Goal: Task Accomplishment & Management: Complete application form

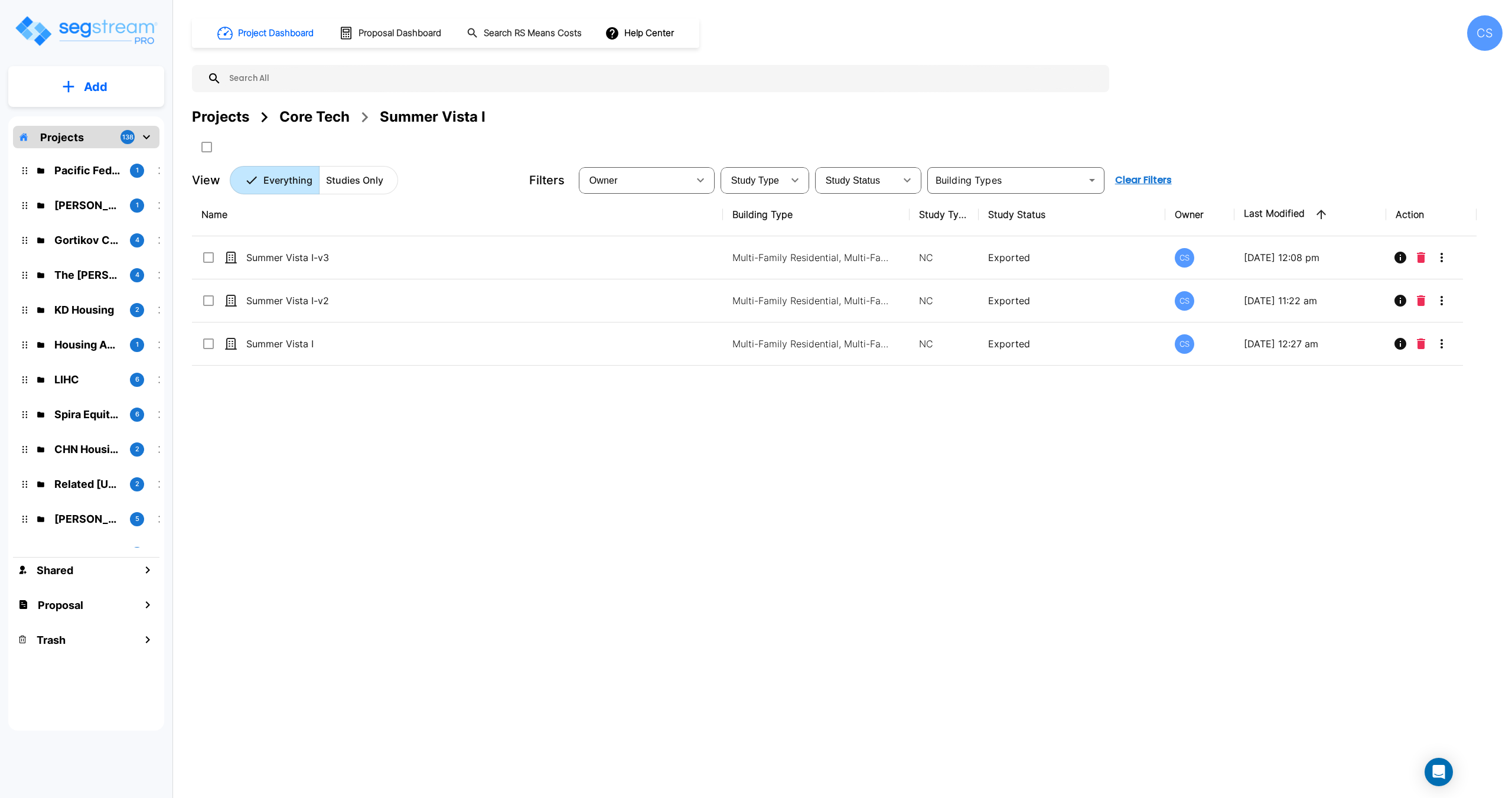
click at [422, 662] on div "Name Building Type Study Type Study Status Owner Last Modified Action Summer Vi…" at bounding box center [834, 441] width 1285 height 495
click at [220, 115] on div "Projects" at bounding box center [221, 116] width 58 height 21
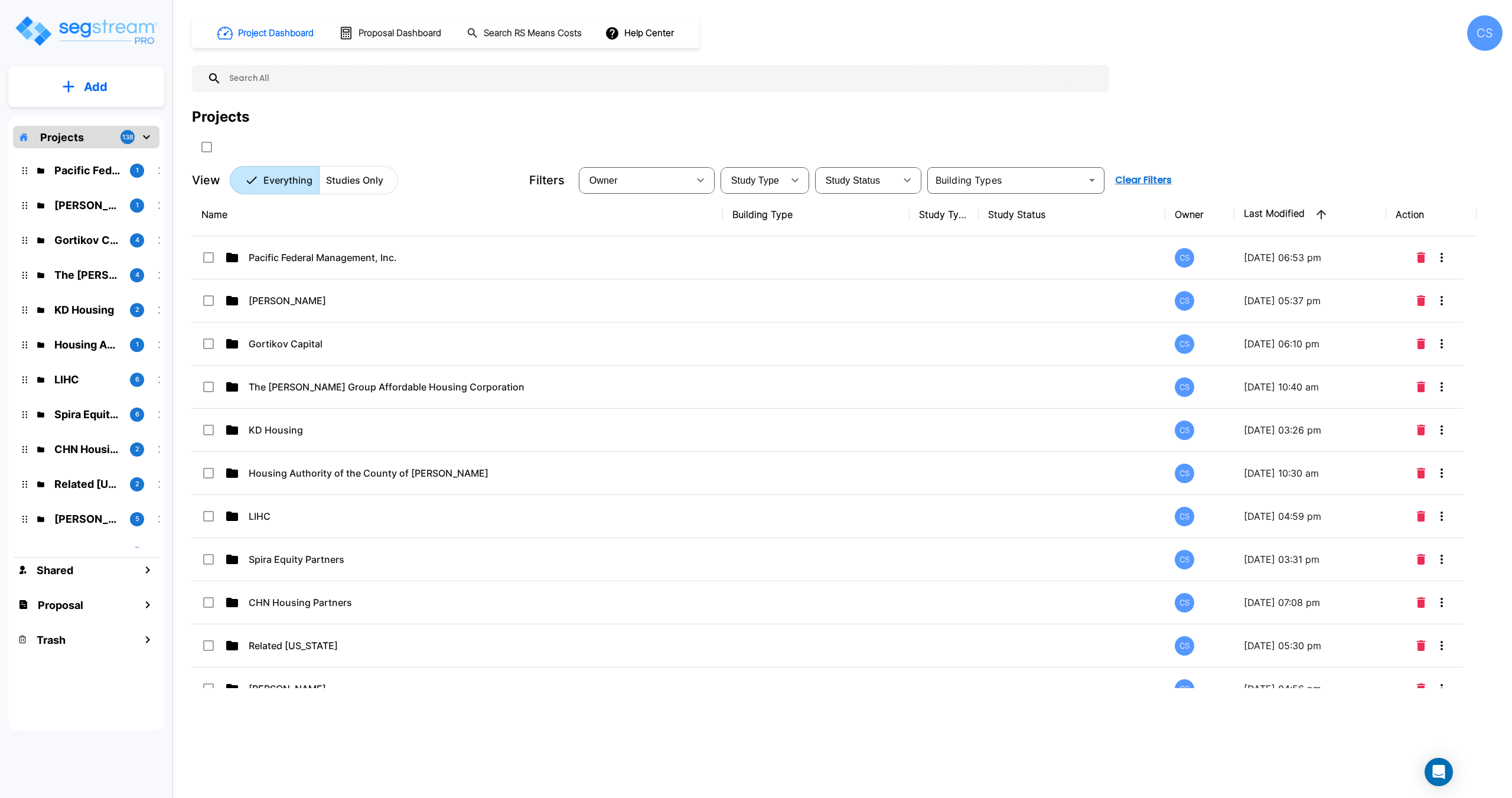
click at [270, 78] on input "text" at bounding box center [662, 78] width 882 height 27
click at [245, 77] on input "text" at bounding box center [662, 78] width 882 height 27
type input "P"
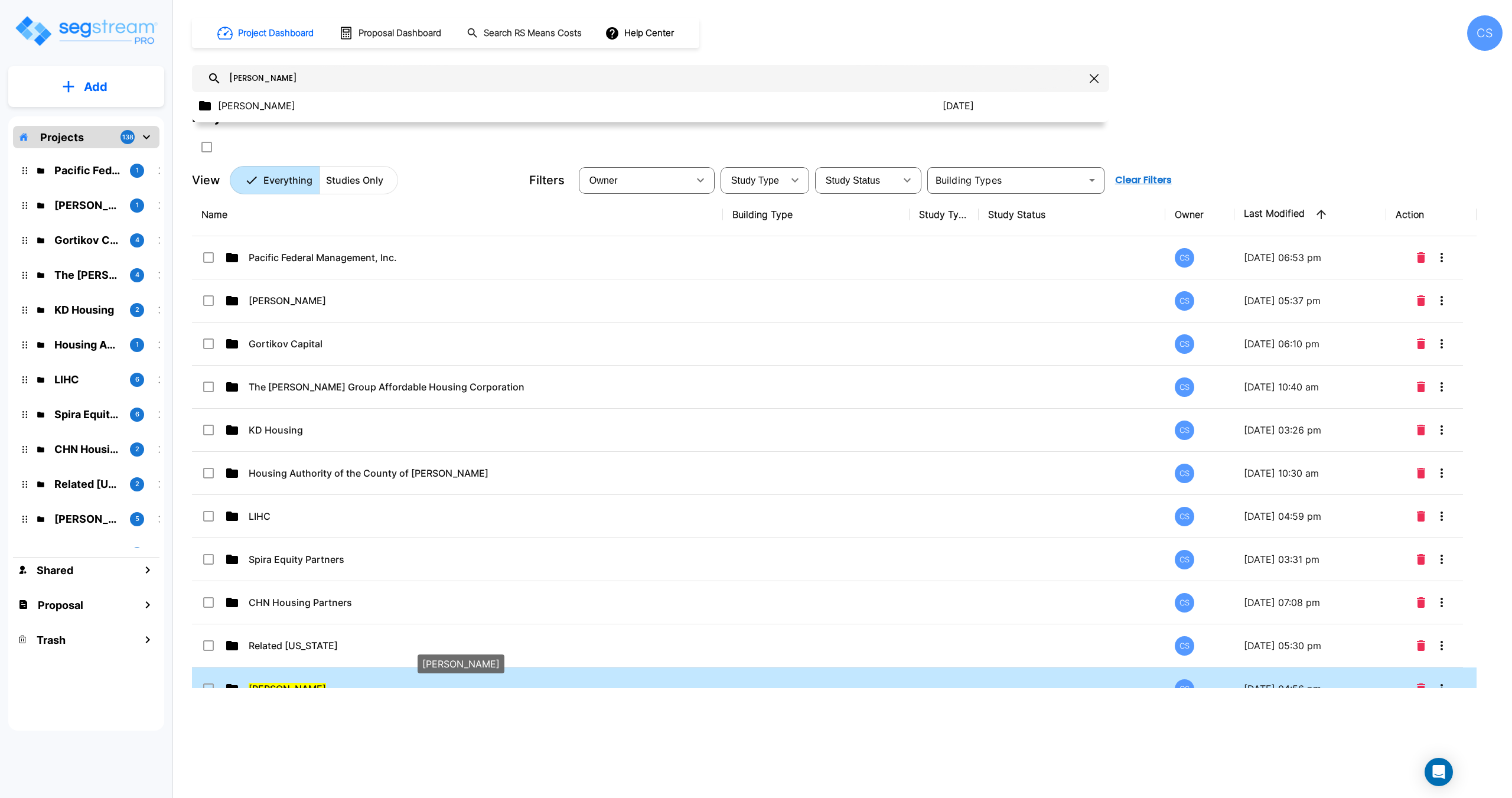
type input "jeff janda"
click at [267, 679] on td "[PERSON_NAME]" at bounding box center [457, 688] width 531 height 43
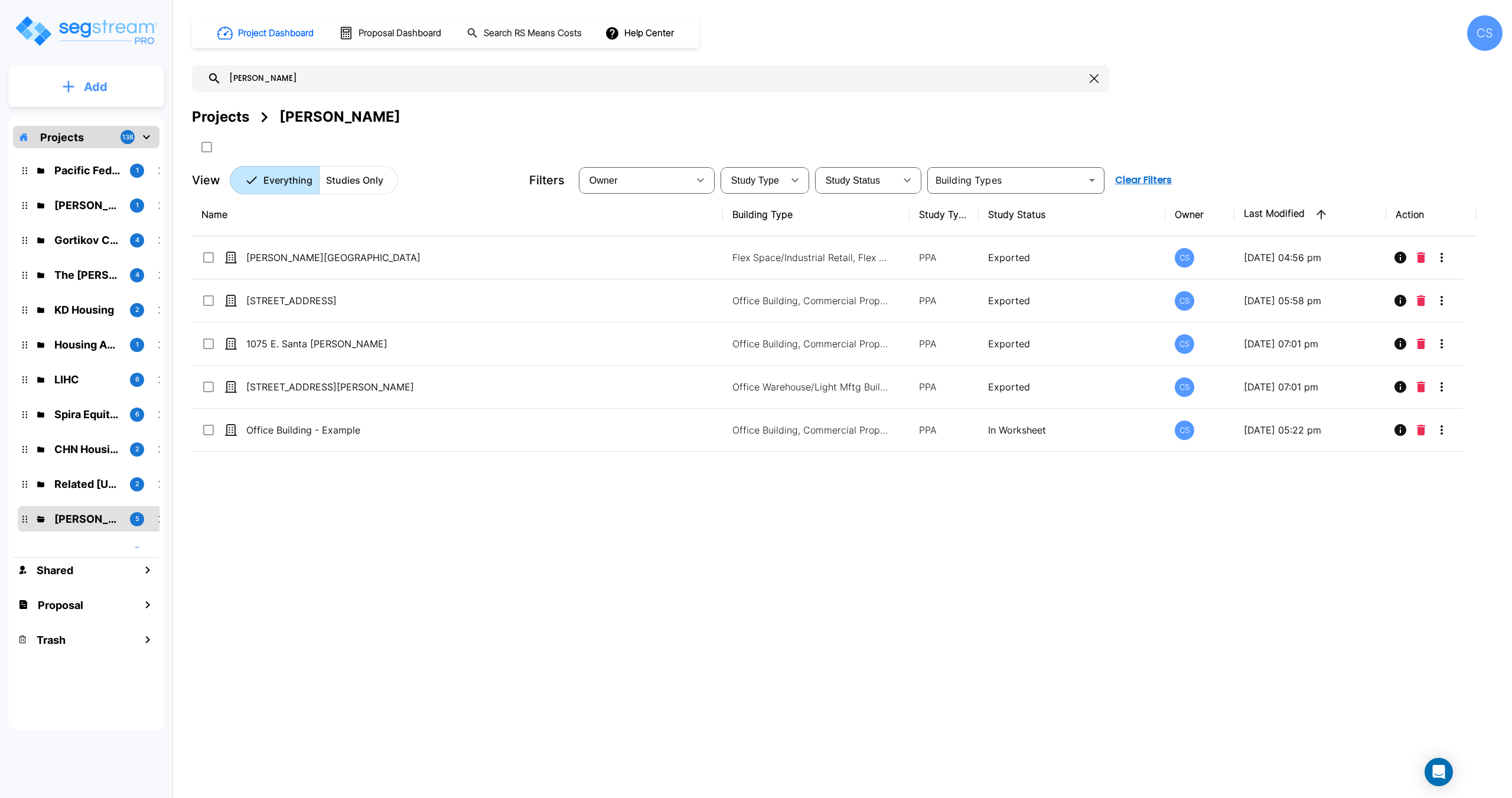
click at [60, 86] on button "Add" at bounding box center [87, 86] width 156 height 34
click at [504, 32] on h1 "Search RS Means Costs" at bounding box center [532, 33] width 98 height 14
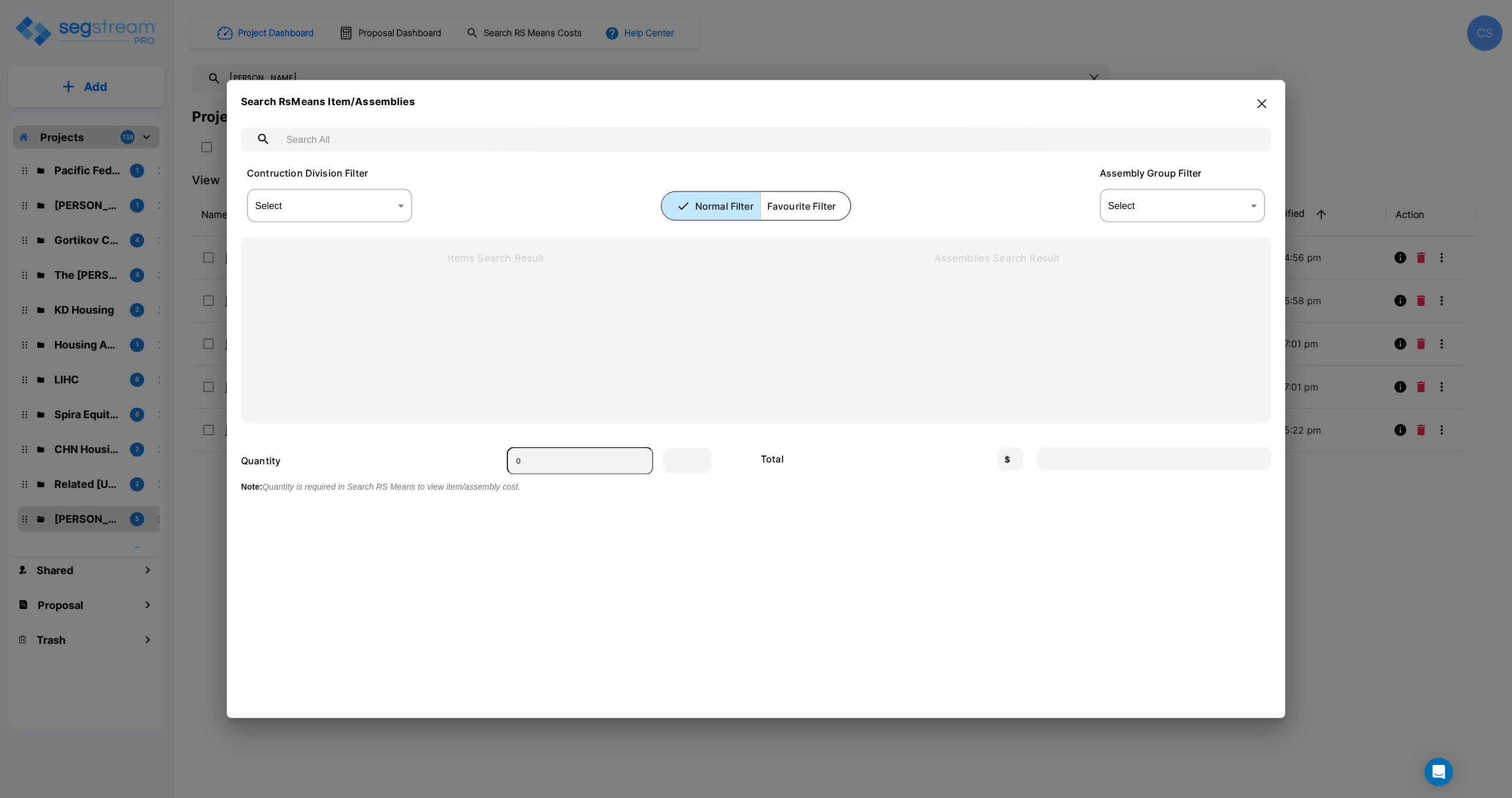
click at [1269, 100] on button "button" at bounding box center [1263, 103] width 19 height 19
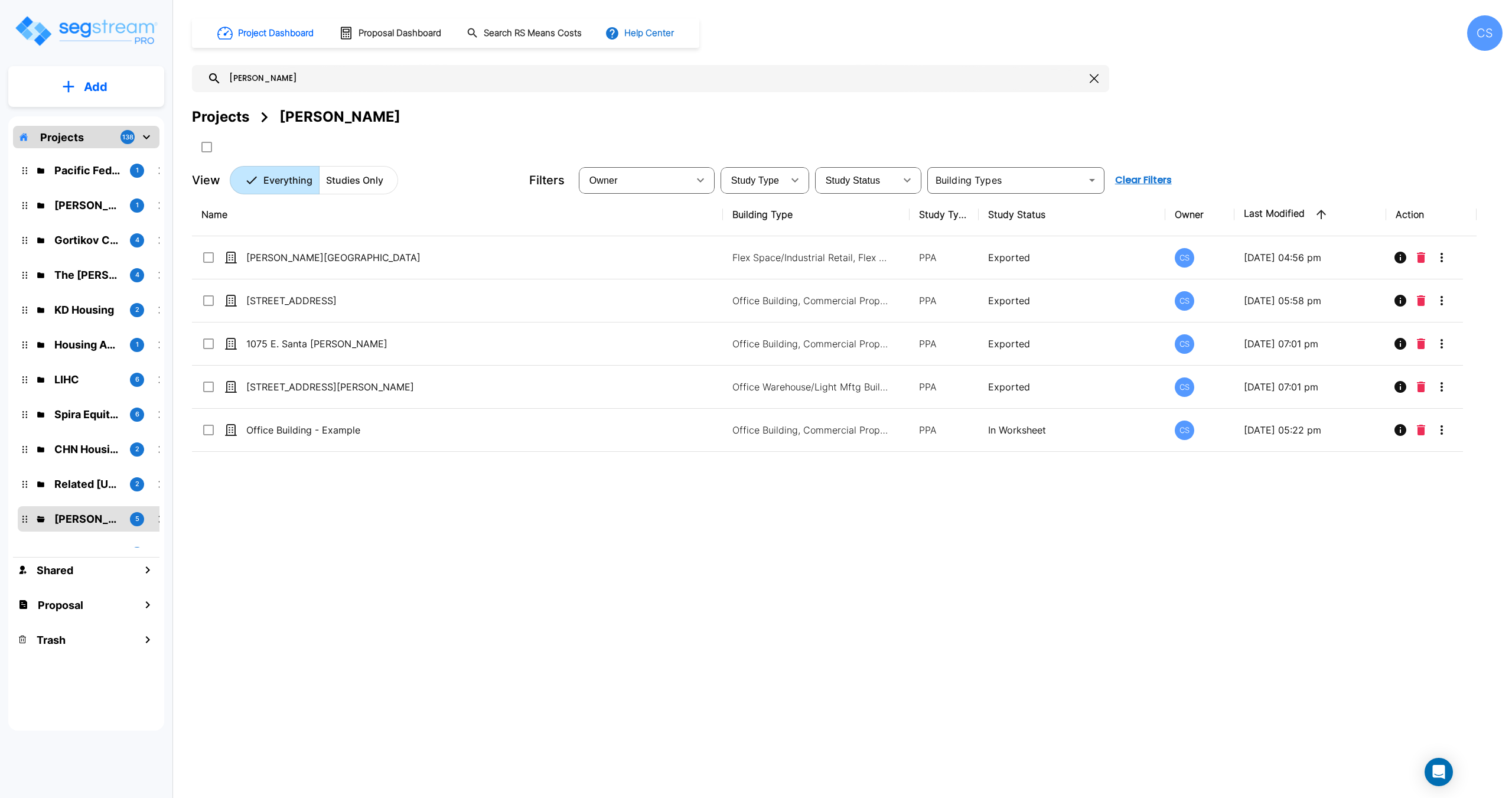
click at [656, 33] on button "Help Center" at bounding box center [641, 33] width 76 height 22
click at [400, 58] on div at bounding box center [756, 399] width 1512 height 798
click at [75, 78] on button "Add" at bounding box center [87, 86] width 156 height 34
click at [96, 158] on p "Add Study" at bounding box center [93, 153] width 47 height 14
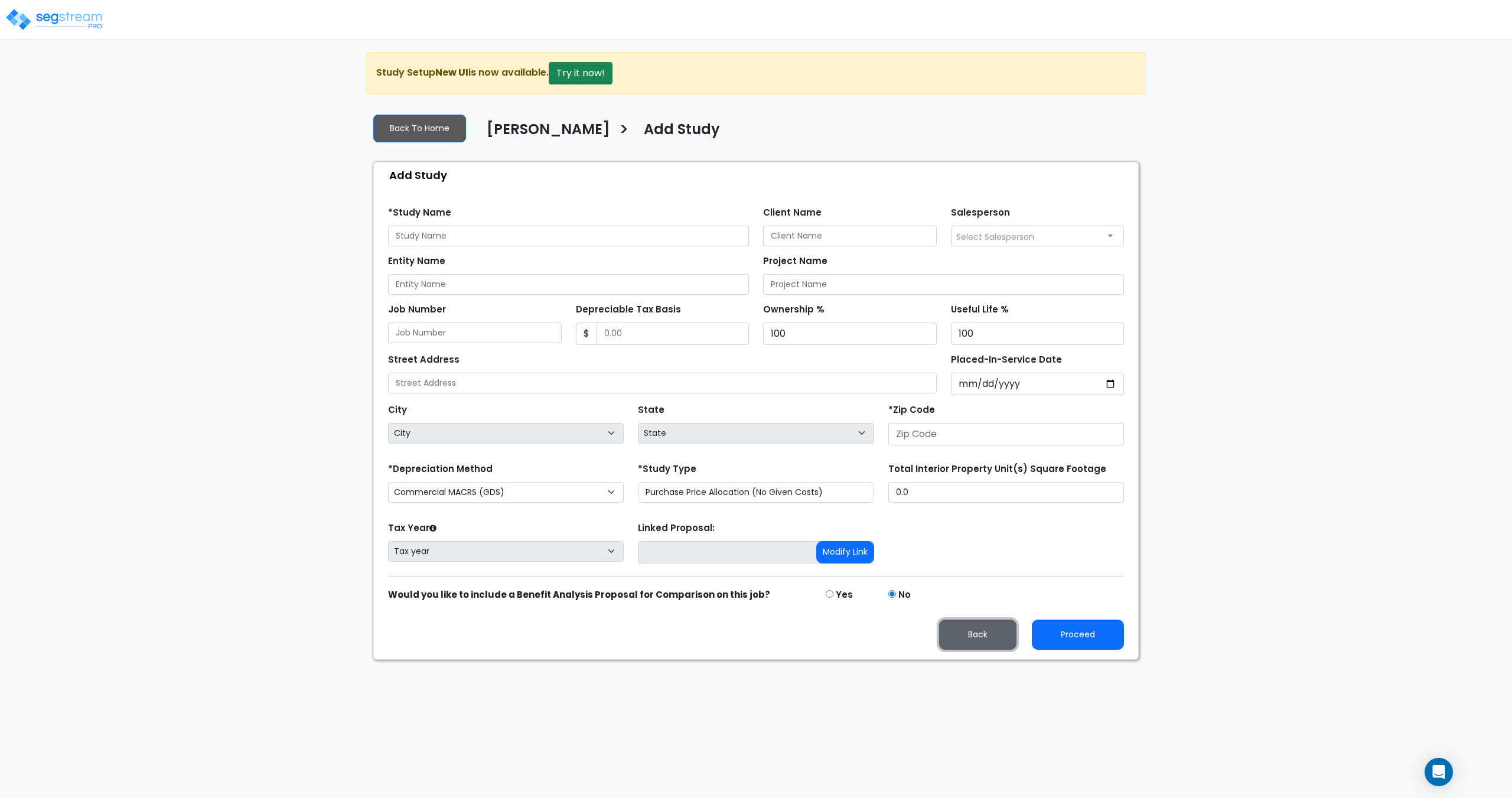
click at [984, 633] on button "Back" at bounding box center [978, 634] width 77 height 30
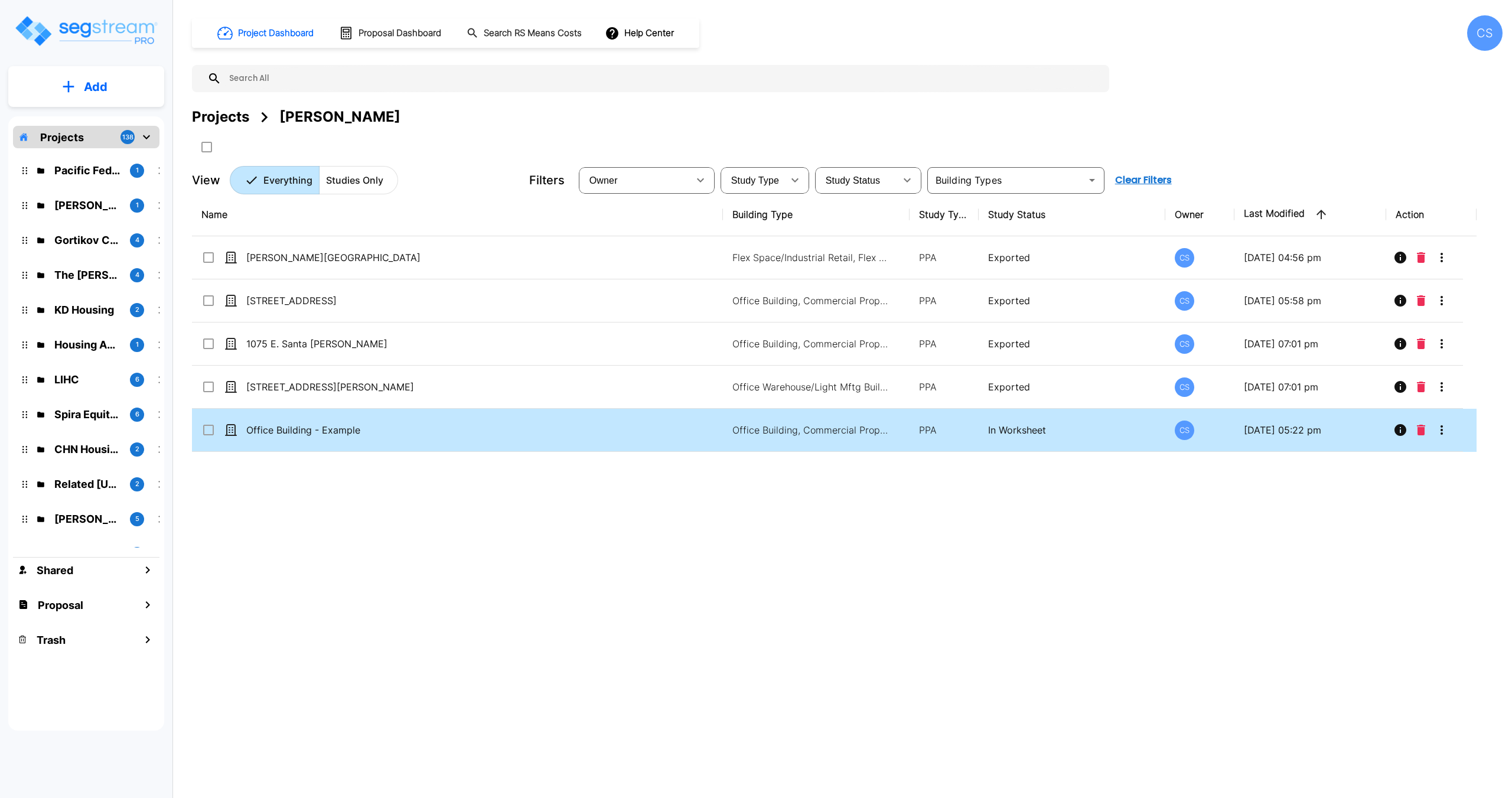
click at [312, 429] on p "Office Building - Example" at bounding box center [444, 430] width 395 height 14
checkbox input "true"
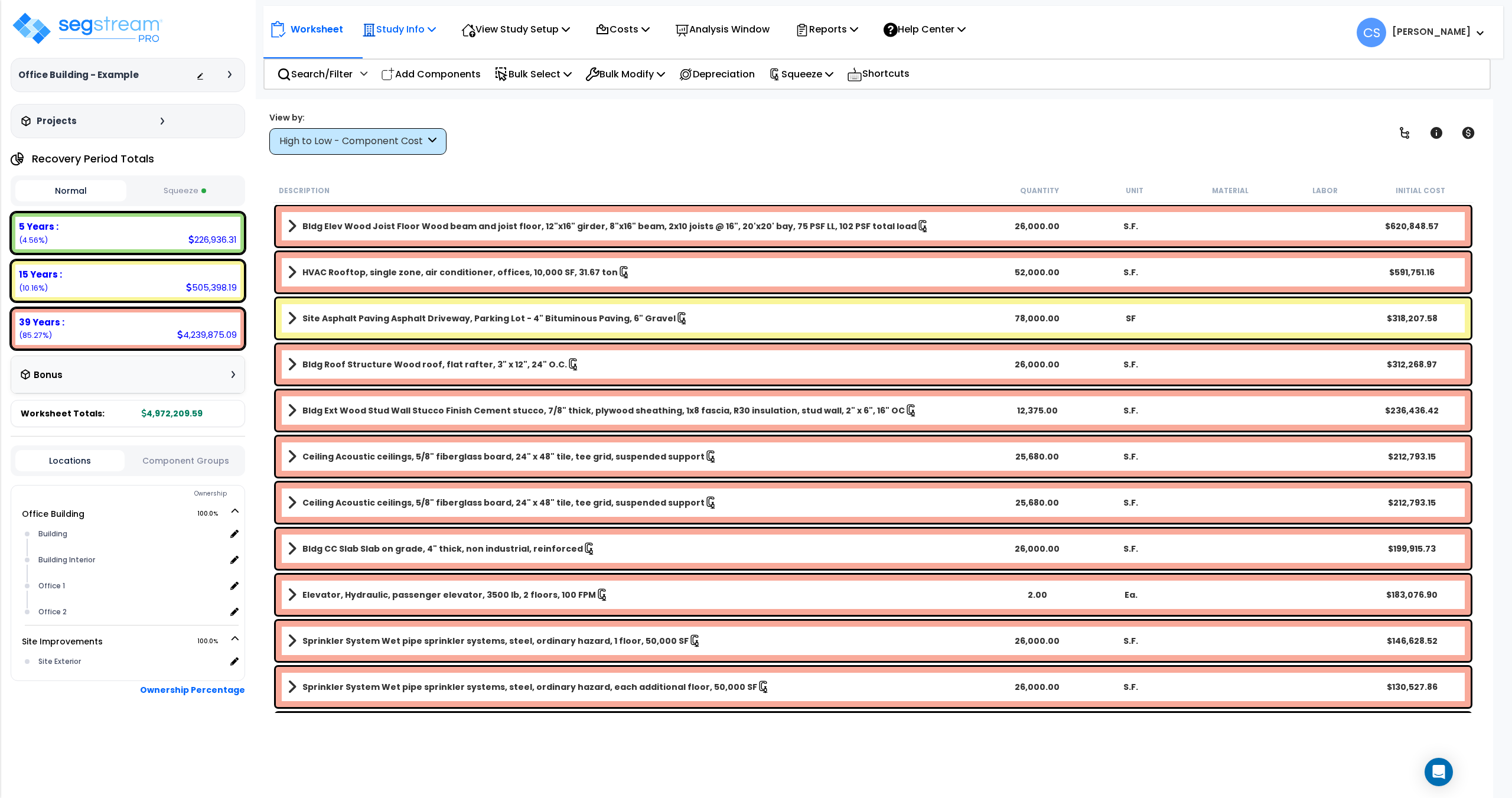
click at [432, 33] on icon at bounding box center [432, 29] width 8 height 9
click at [570, 34] on p "View Study Setup" at bounding box center [515, 29] width 109 height 16
click at [649, 38] on div "Costs" at bounding box center [622, 30] width 54 height 28
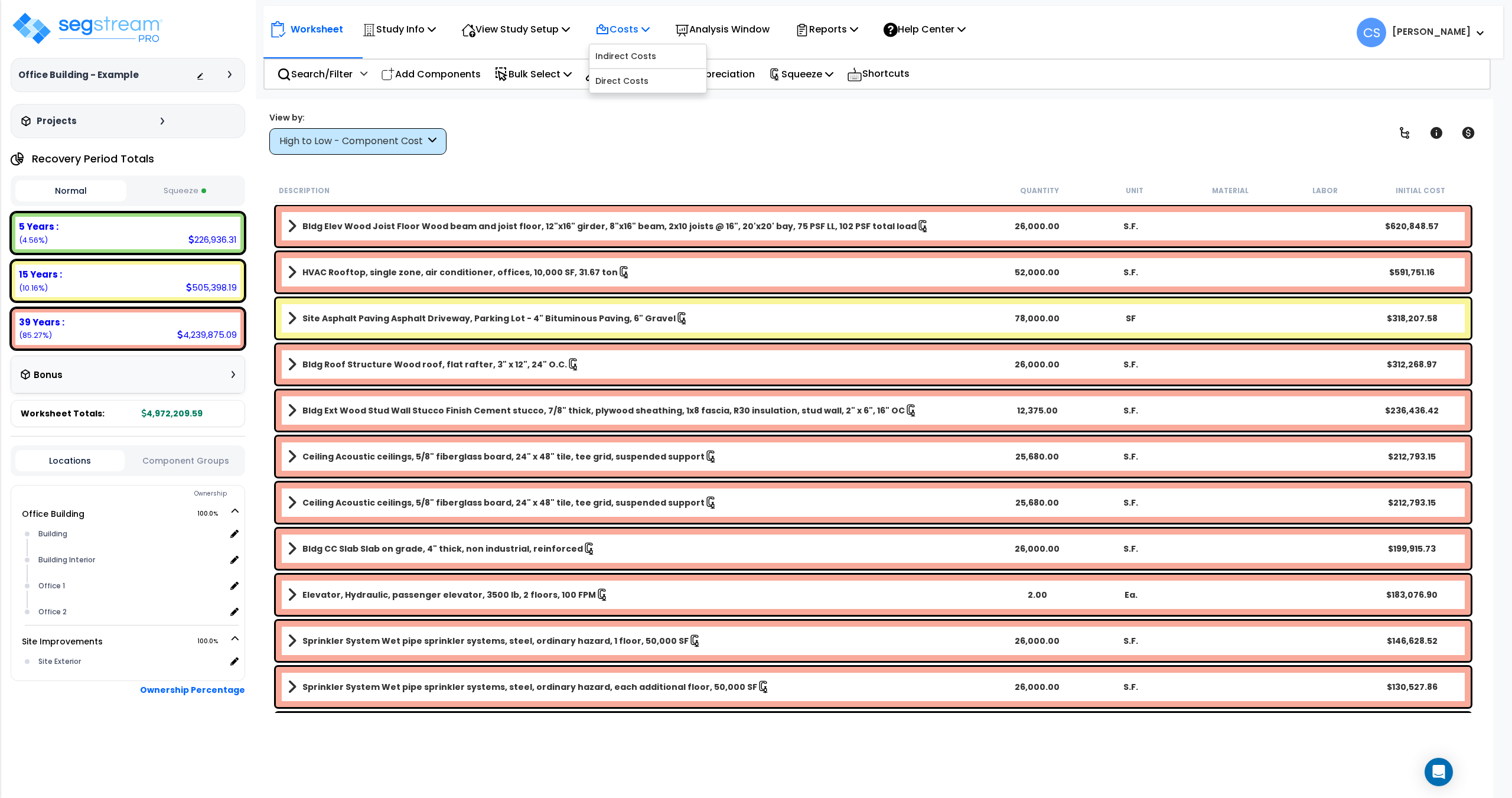
click at [649, 38] on div "Costs" at bounding box center [622, 30] width 54 height 28
click at [859, 30] on p "Reports" at bounding box center [827, 29] width 63 height 16
click at [859, 28] on icon at bounding box center [854, 29] width 8 height 9
click at [966, 28] on icon at bounding box center [961, 29] width 8 height 9
click at [636, 108] on div "Worksheet Study Info Study Setup Add Property Unit Template study Clone study CS" at bounding box center [873, 499] width 1240 height 798
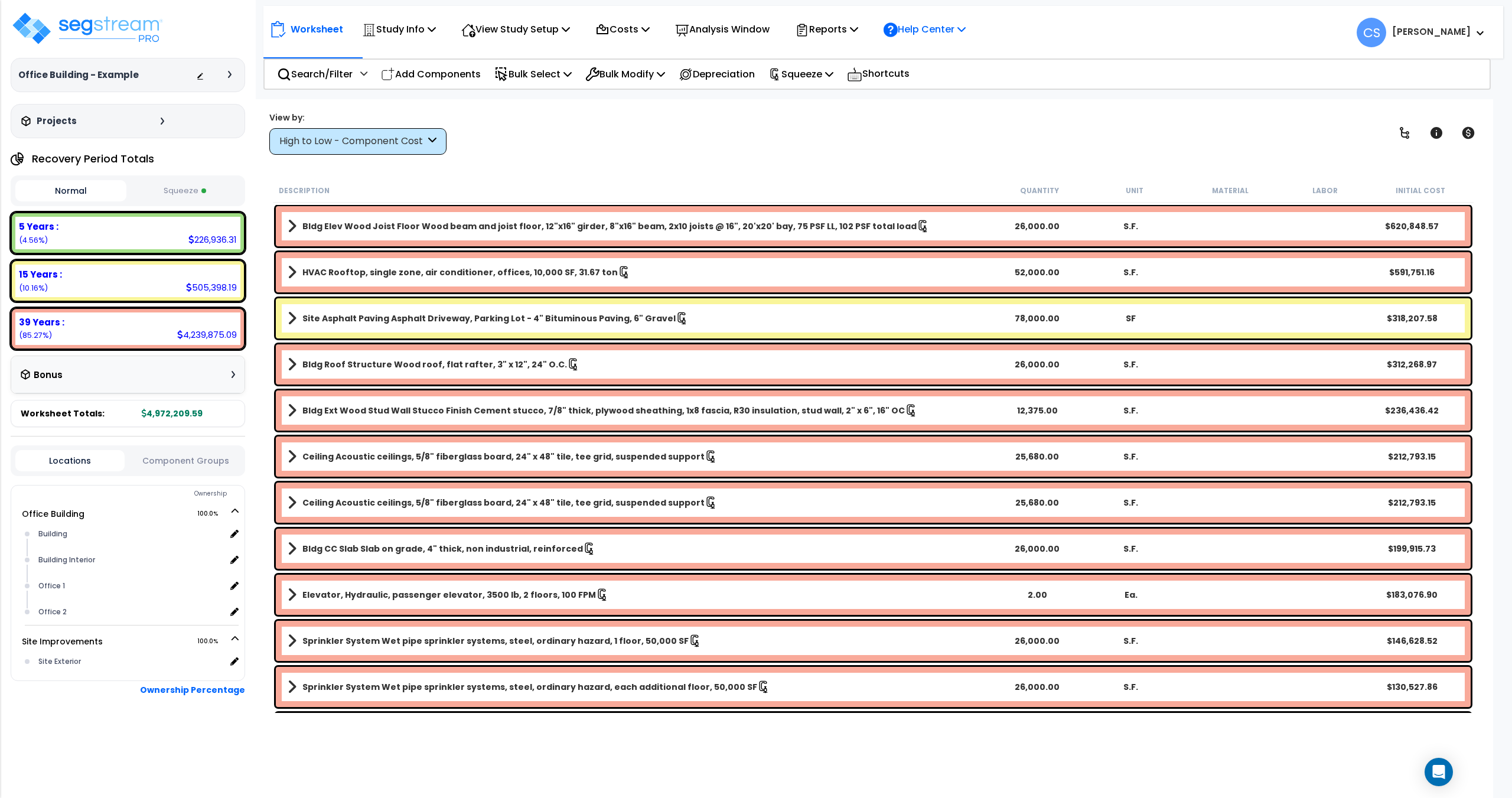
click at [972, 25] on div "Help Center" at bounding box center [925, 30] width 95 height 28
click at [950, 88] on link "How-To Videos" at bounding box center [936, 85] width 117 height 26
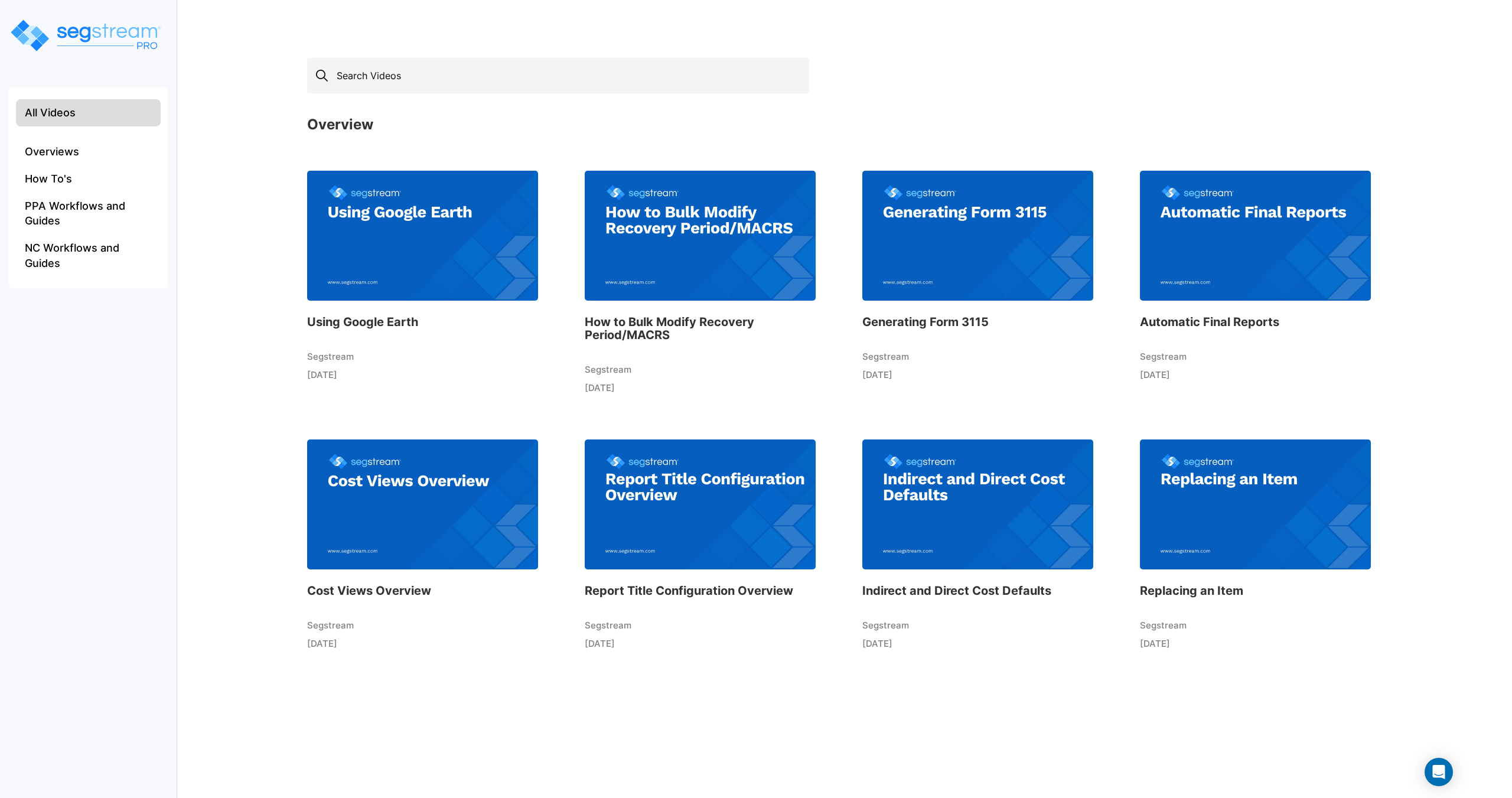
click at [380, 73] on input "text" at bounding box center [558, 75] width 502 height 35
click at [404, 69] on input "estimate" at bounding box center [558, 75] width 502 height 35
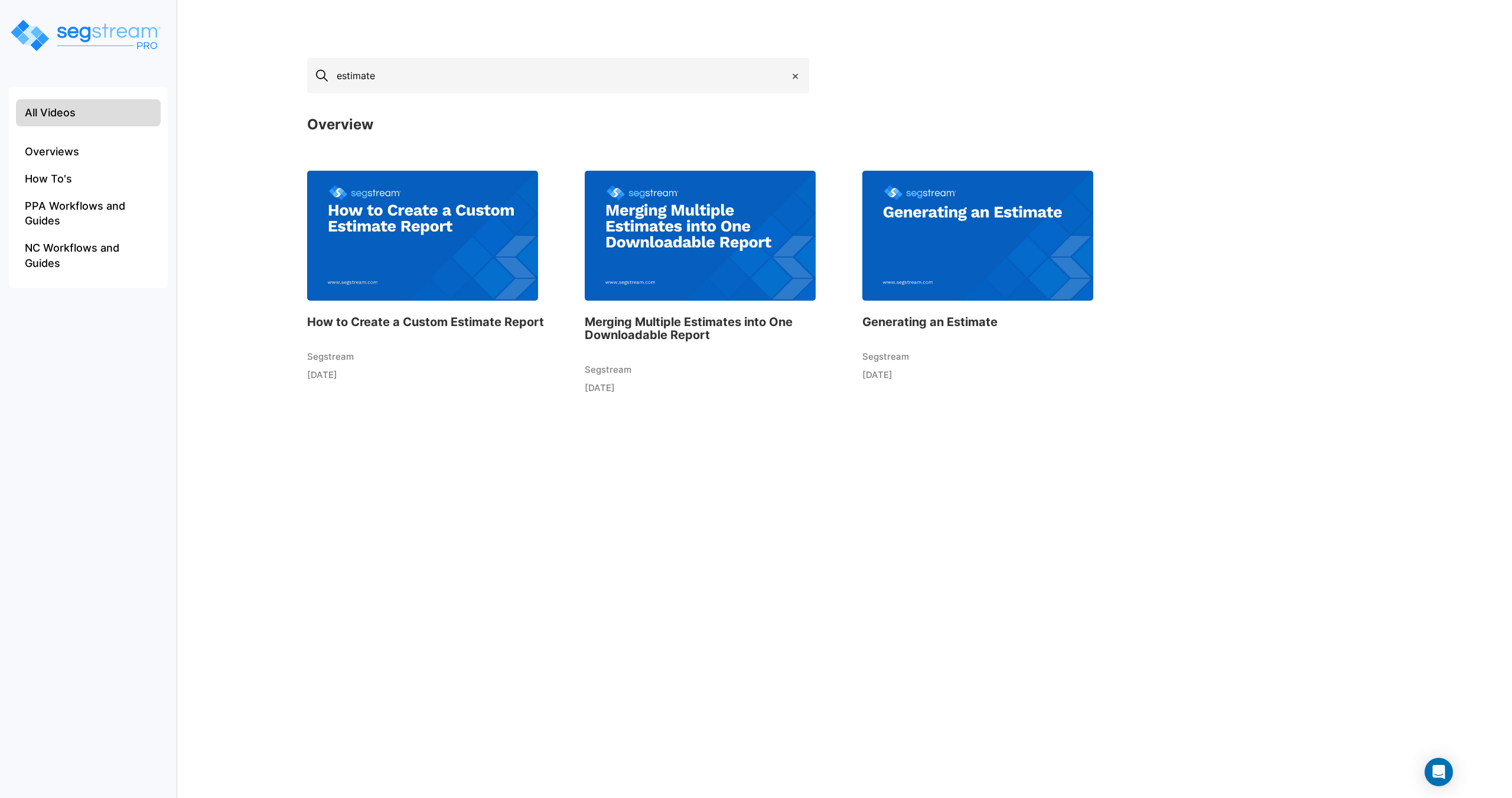
type input "estimate"
click at [977, 264] on img at bounding box center [978, 235] width 231 height 130
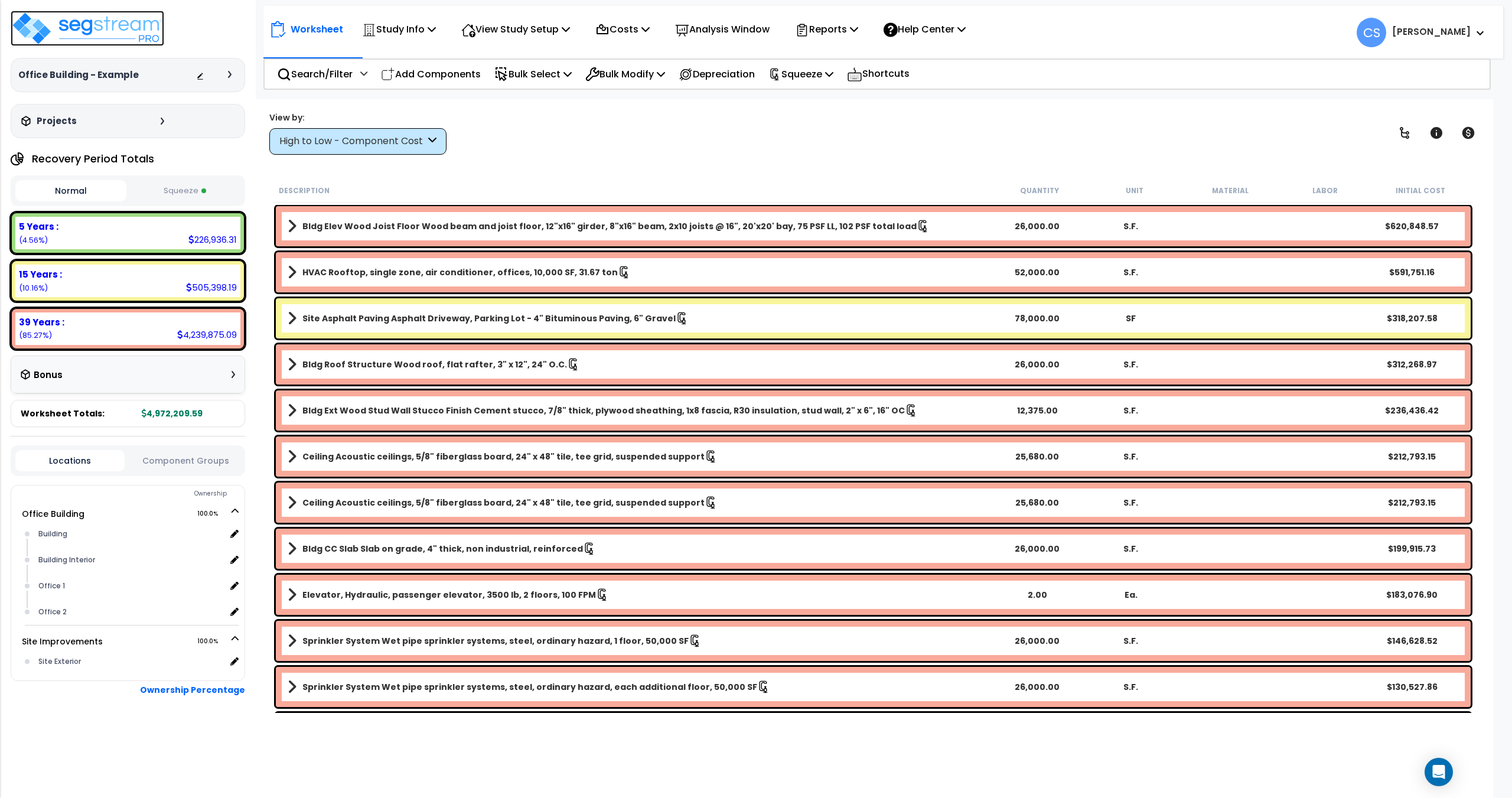
click at [91, 25] on img at bounding box center [87, 28] width 154 height 35
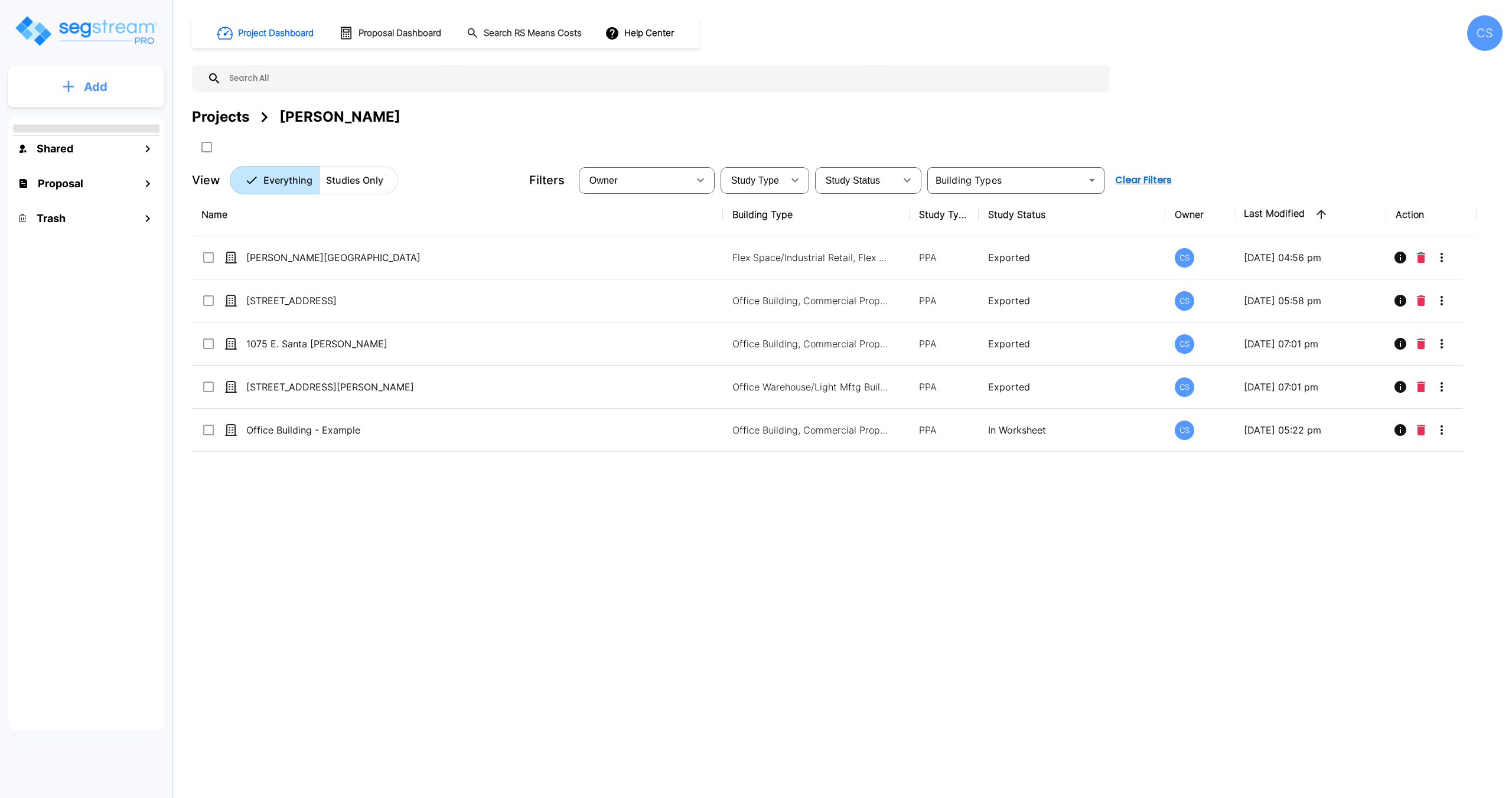
click at [116, 91] on button "Add" at bounding box center [87, 86] width 156 height 34
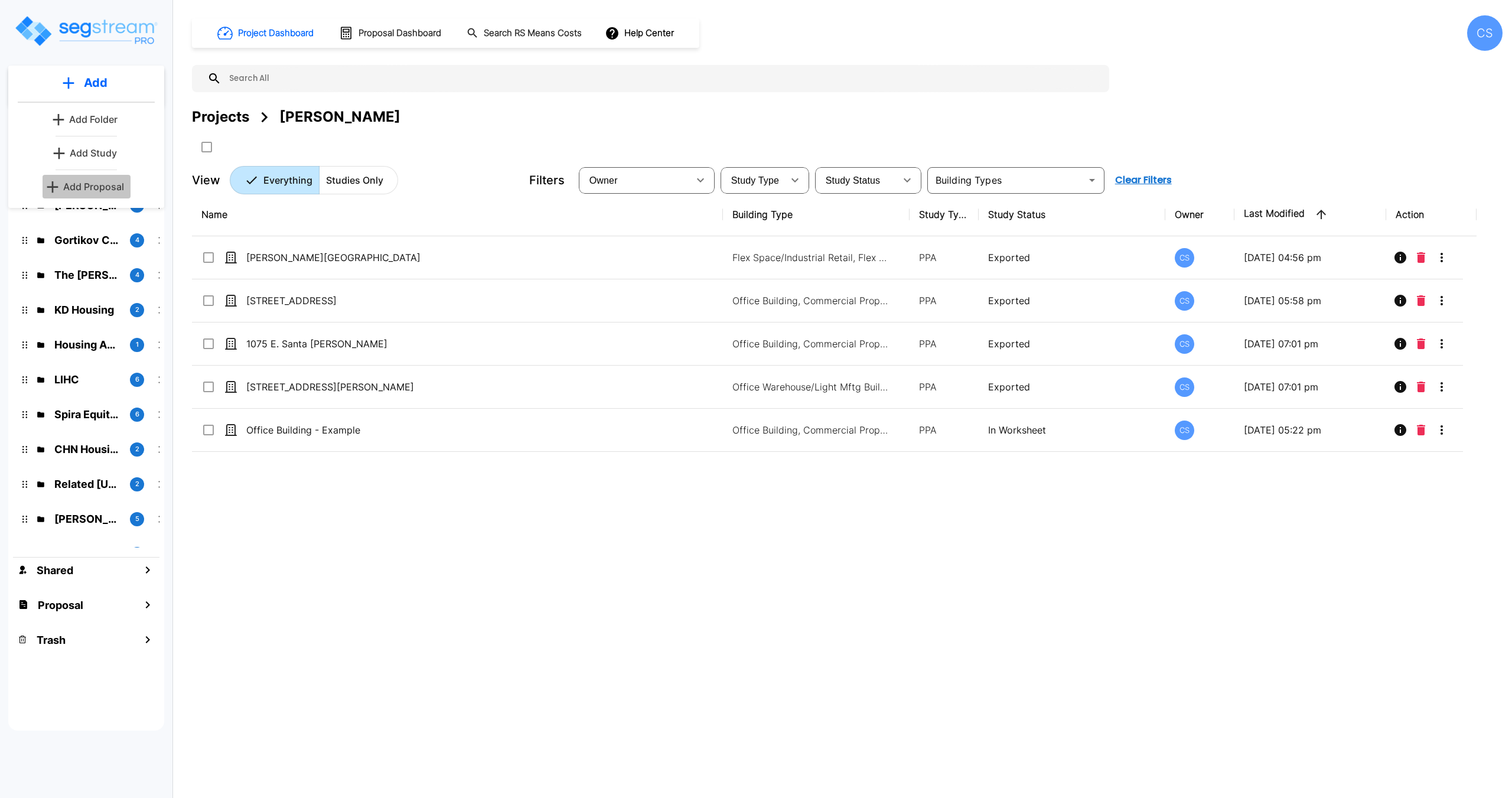
click at [101, 180] on p "Add Proposal" at bounding box center [93, 186] width 60 height 14
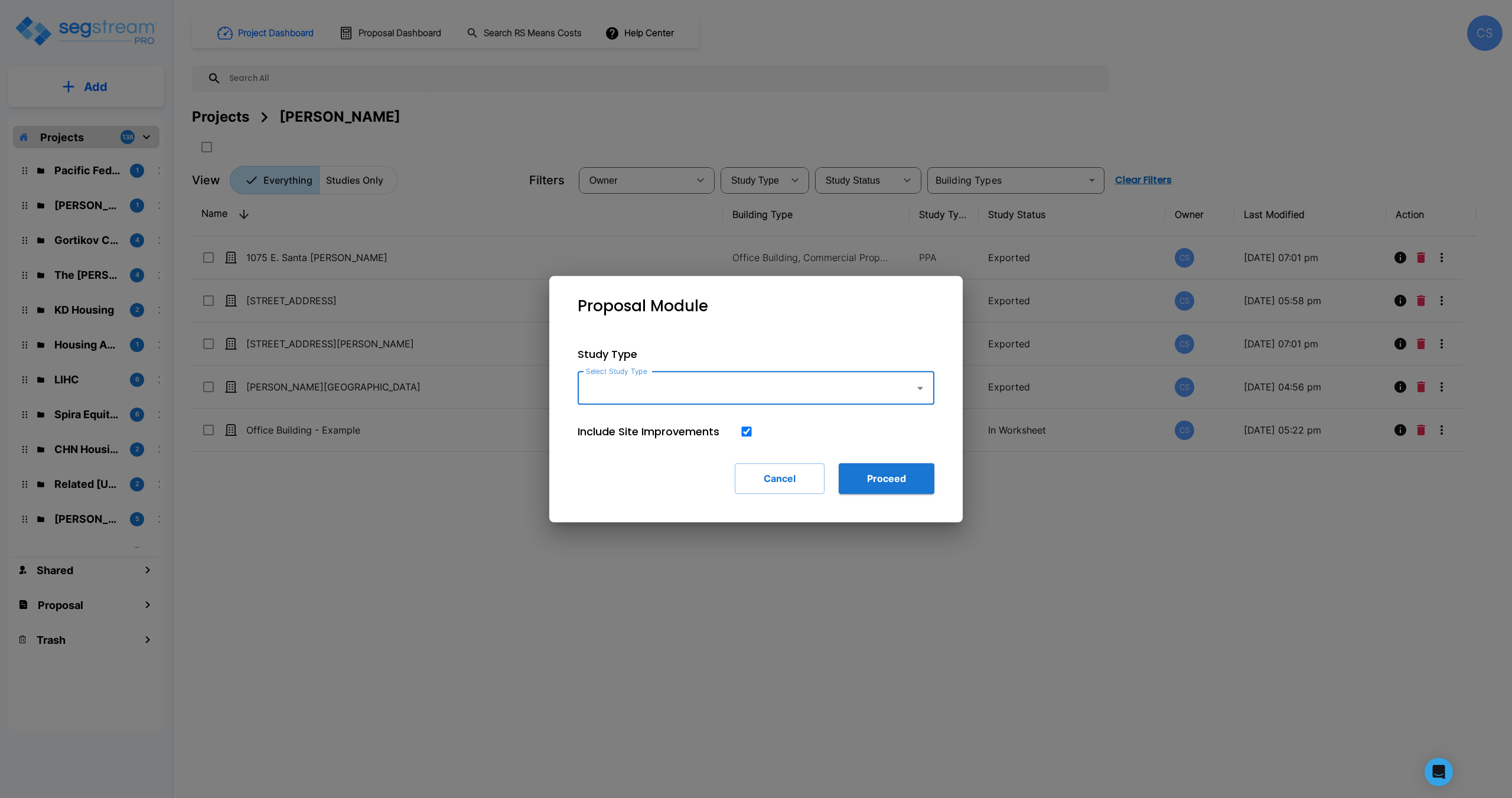
click at [662, 388] on input "Select Study Type" at bounding box center [743, 388] width 321 height 22
click at [698, 414] on li "Office Warehouse/Light Mftg" at bounding box center [756, 419] width 356 height 21
type input "Office Warehouse/Light Mftg"
click at [750, 436] on input "checkbox" at bounding box center [746, 431] width 12 height 10
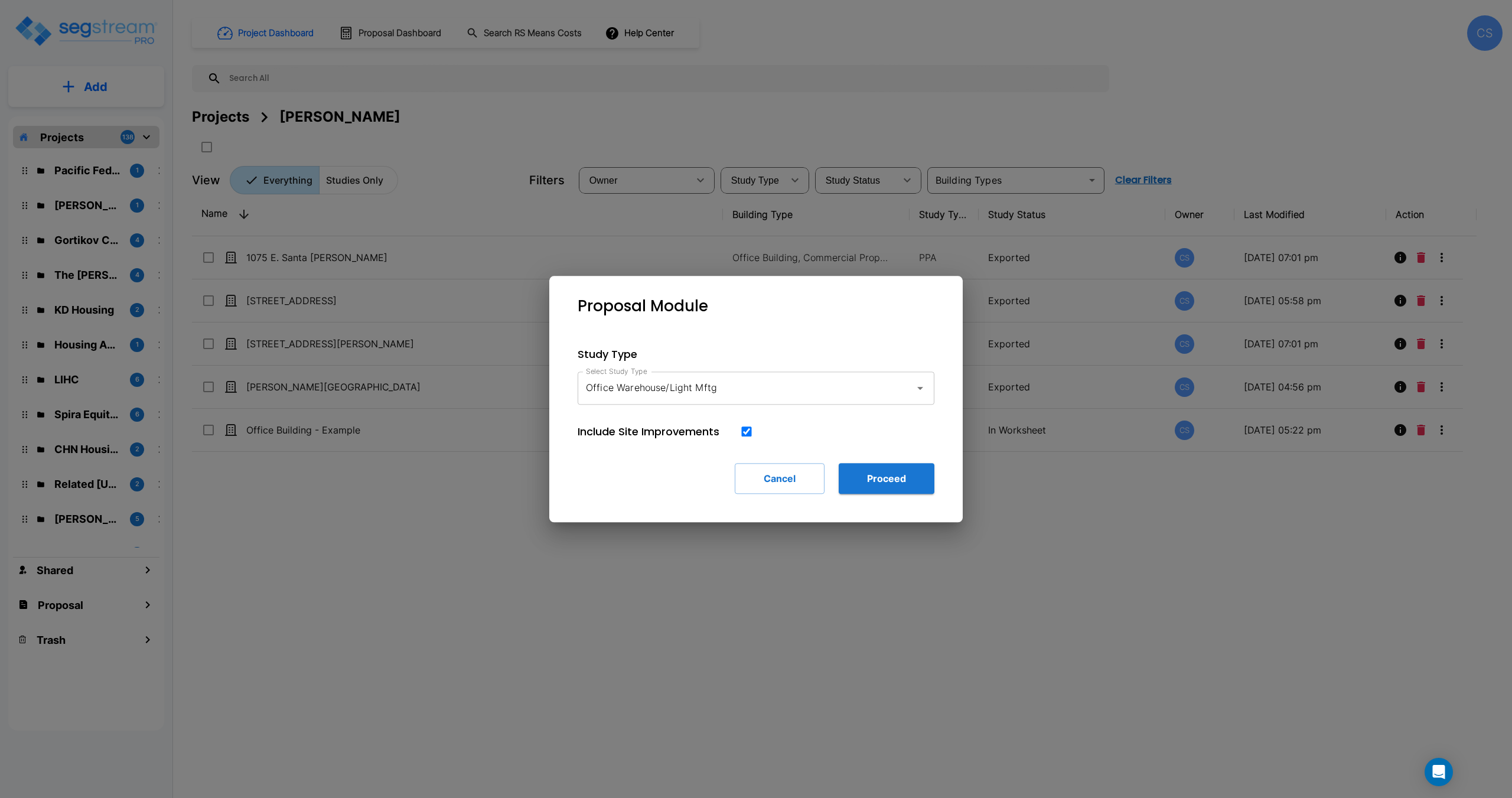
checkbox input "true"
click at [880, 483] on button "Proceed" at bounding box center [887, 478] width 96 height 31
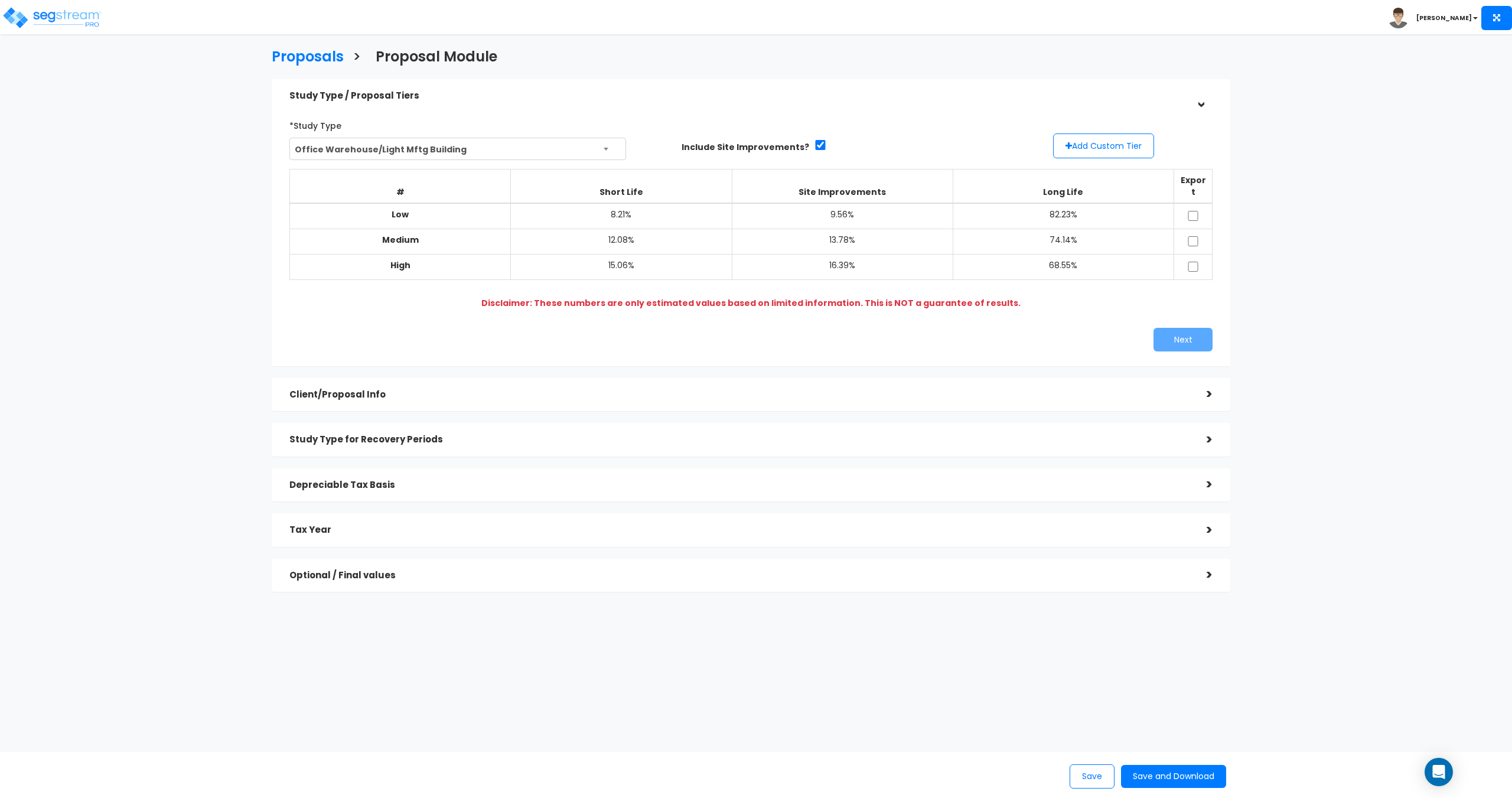
click at [549, 388] on div "Client/Proposal Info" at bounding box center [739, 394] width 900 height 21
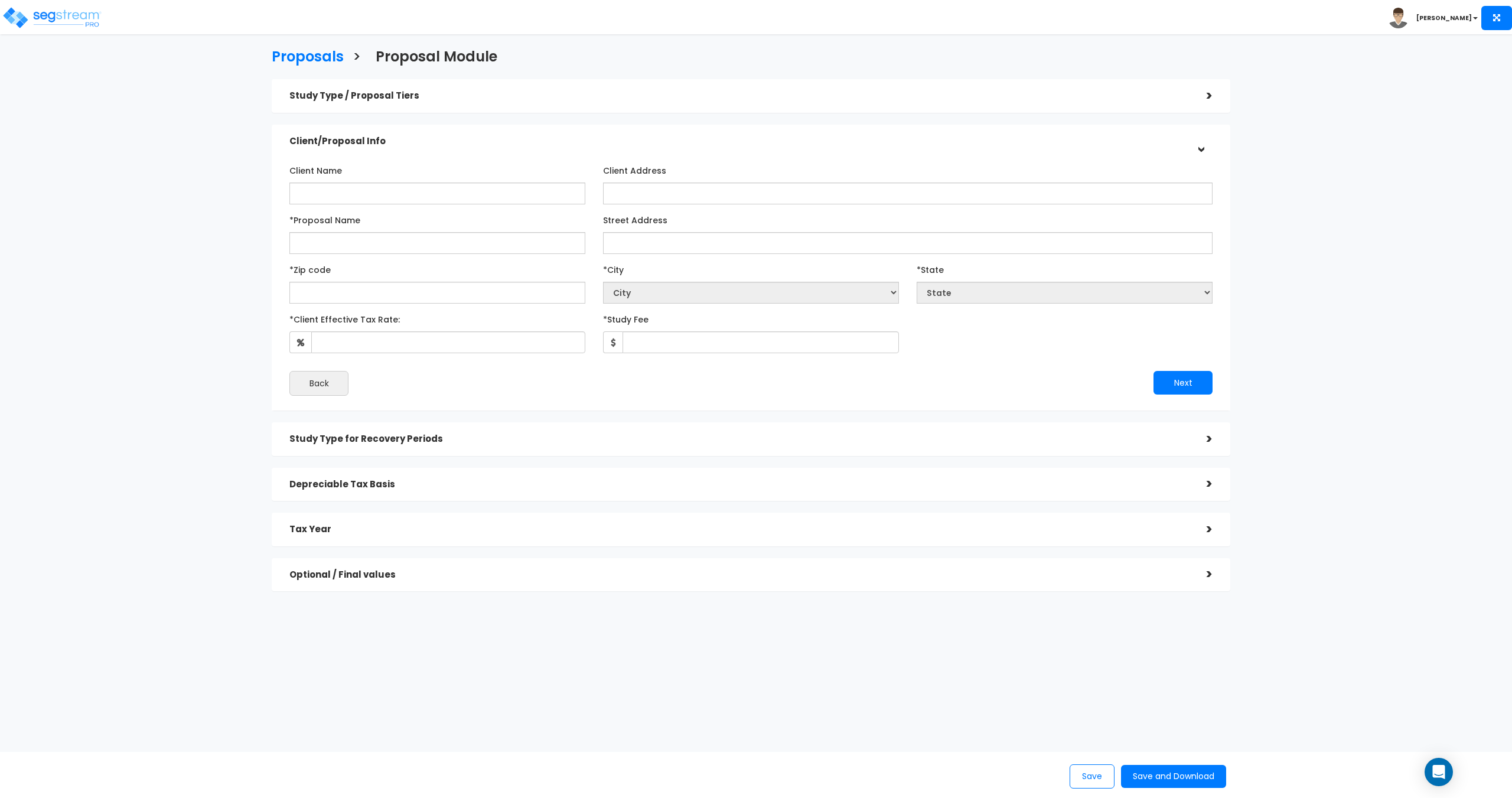
click at [567, 446] on div "Study Type for Recovery Periods" at bounding box center [739, 438] width 900 height 21
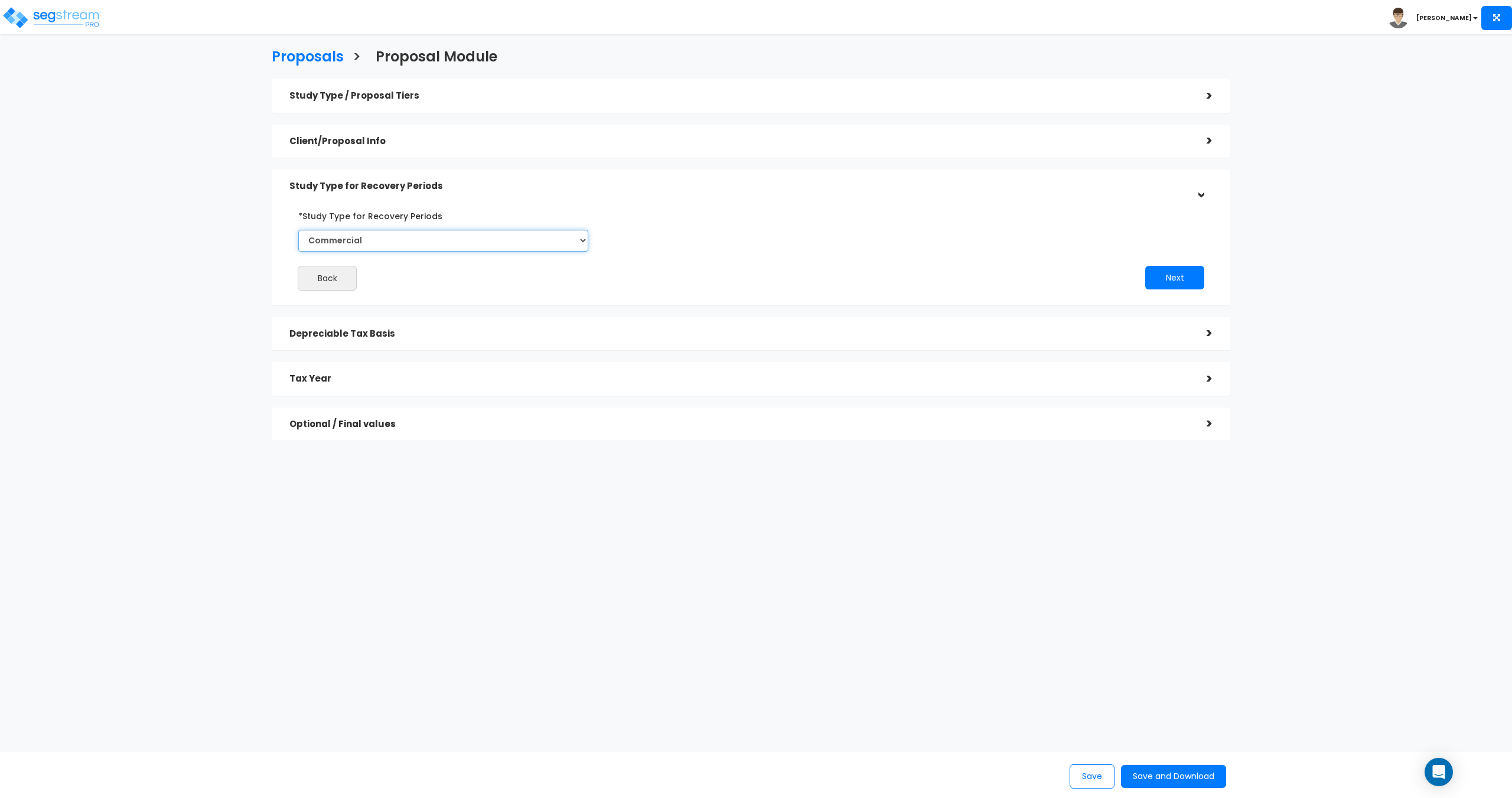
click at [506, 238] on select "Commercial Residential" at bounding box center [444, 240] width 290 height 21
drag, startPoint x: 506, startPoint y: 238, endPoint x: 511, endPoint y: 290, distance: 52.2
click at [506, 238] on select "Commercial Residential" at bounding box center [444, 240] width 290 height 21
click at [526, 348] on div "Depreciable Tax Basis >" at bounding box center [751, 334] width 958 height 33
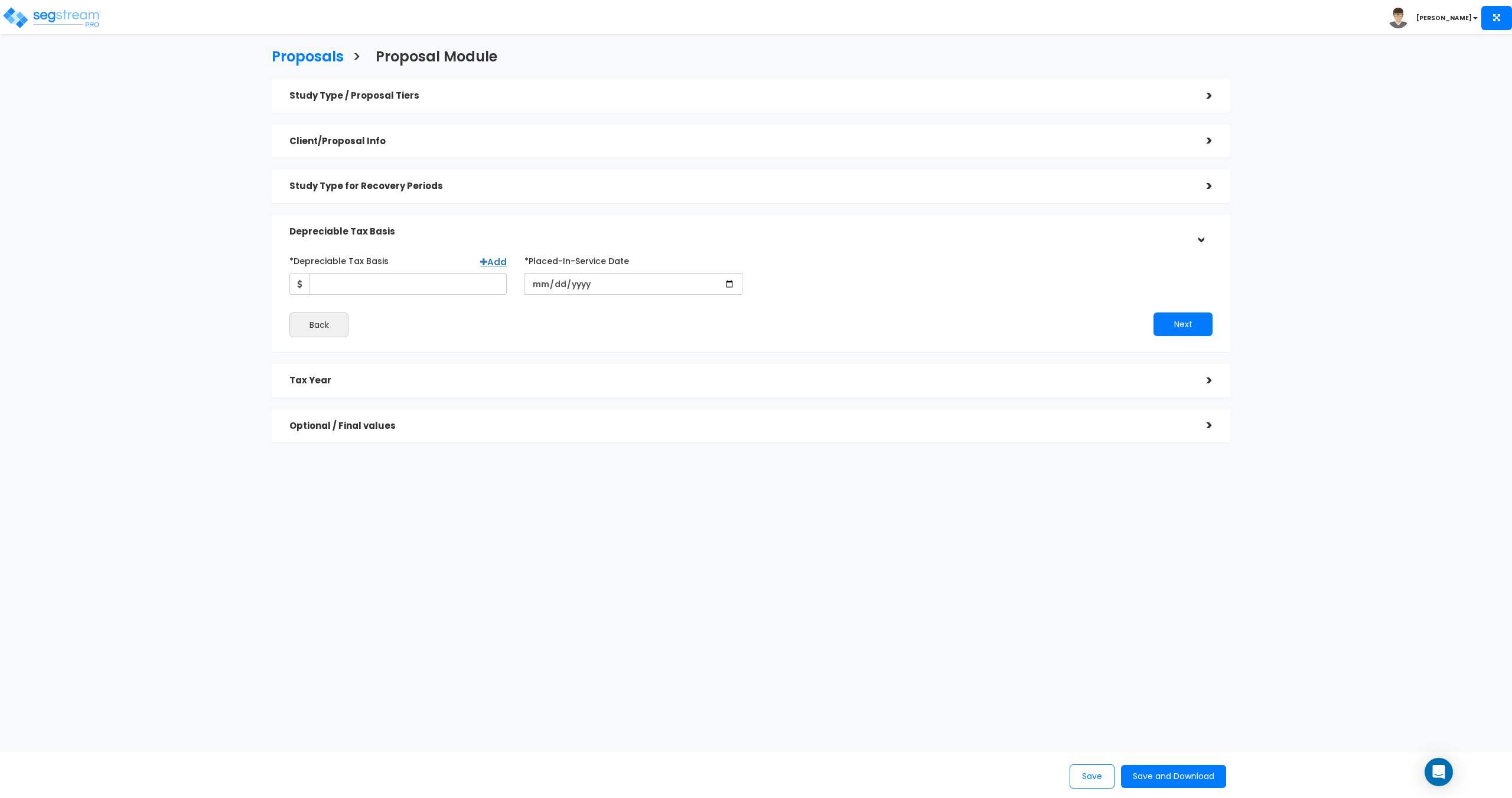
click at [530, 384] on h5 "Tax Year" at bounding box center [739, 380] width 900 height 10
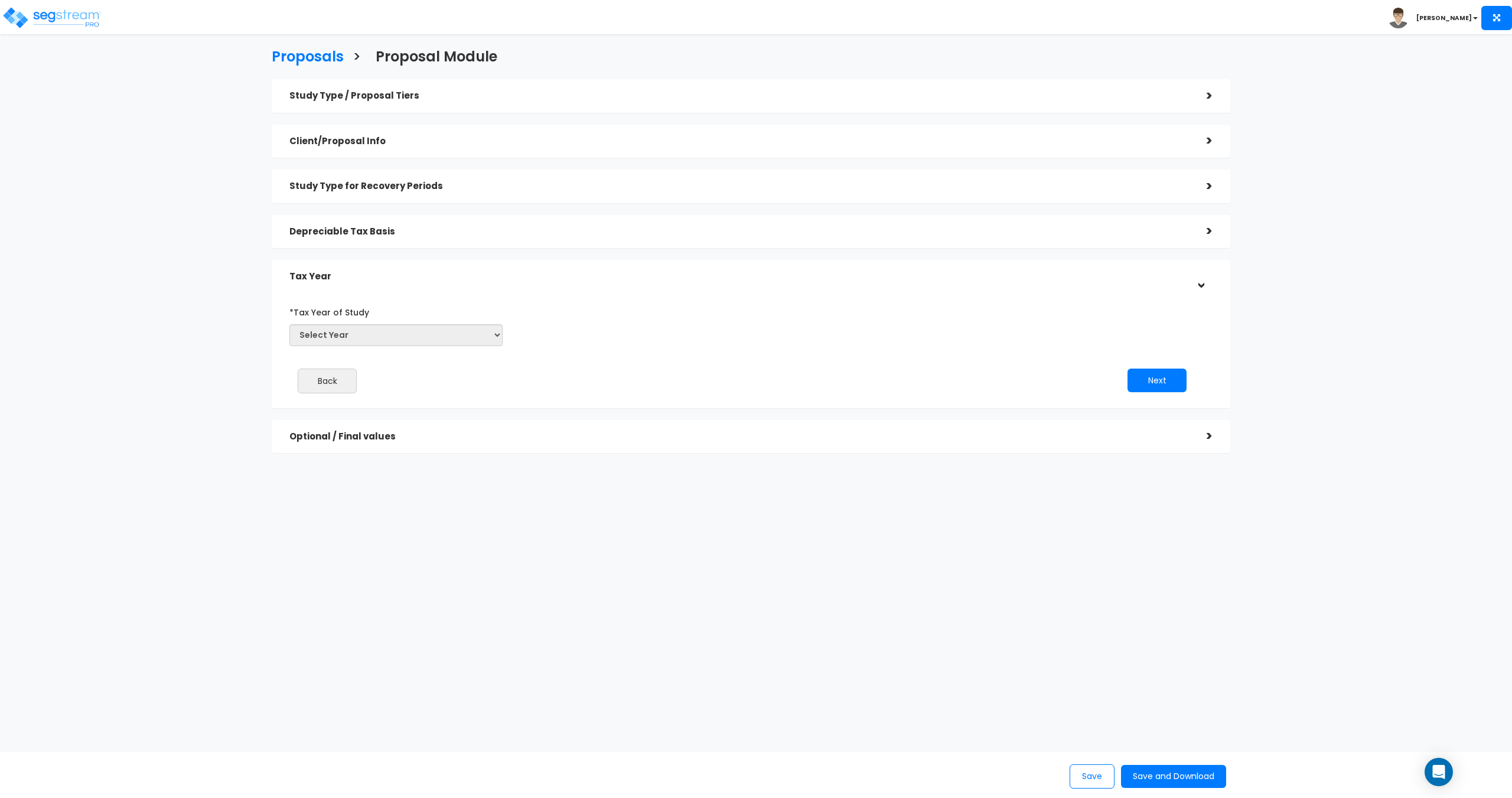
click at [615, 447] on div "Optional / Final values" at bounding box center [739, 436] width 900 height 21
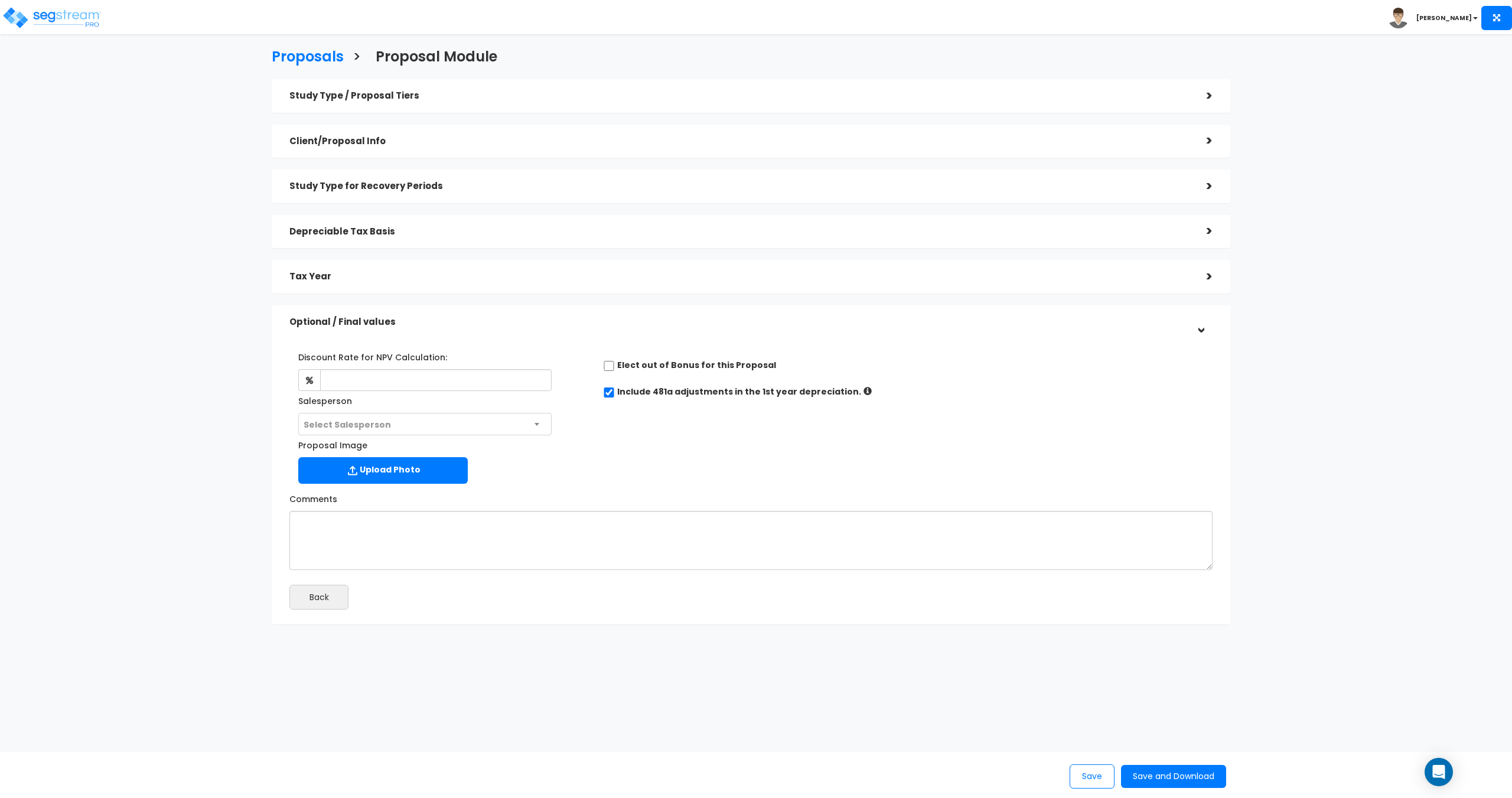
click at [627, 114] on div "Study Type / Proposal Tiers > *Study Type Office Warehouse/Light Mftg Building …" at bounding box center [751, 352] width 958 height 545
click at [569, 93] on h5 "Study Type / Proposal Tiers" at bounding box center [739, 96] width 900 height 10
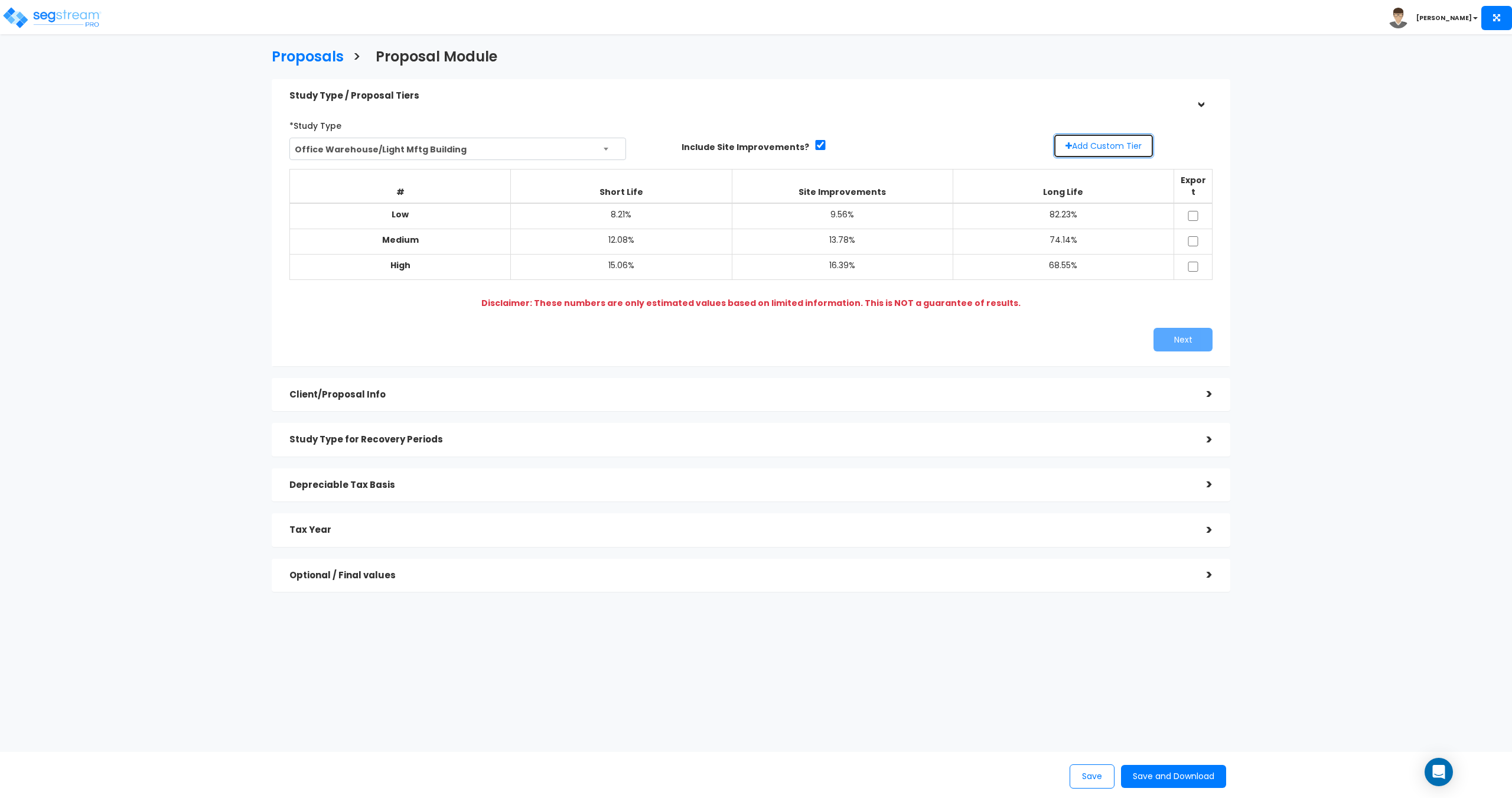
click at [1111, 146] on button "Add Custom Tier" at bounding box center [1104, 145] width 101 height 25
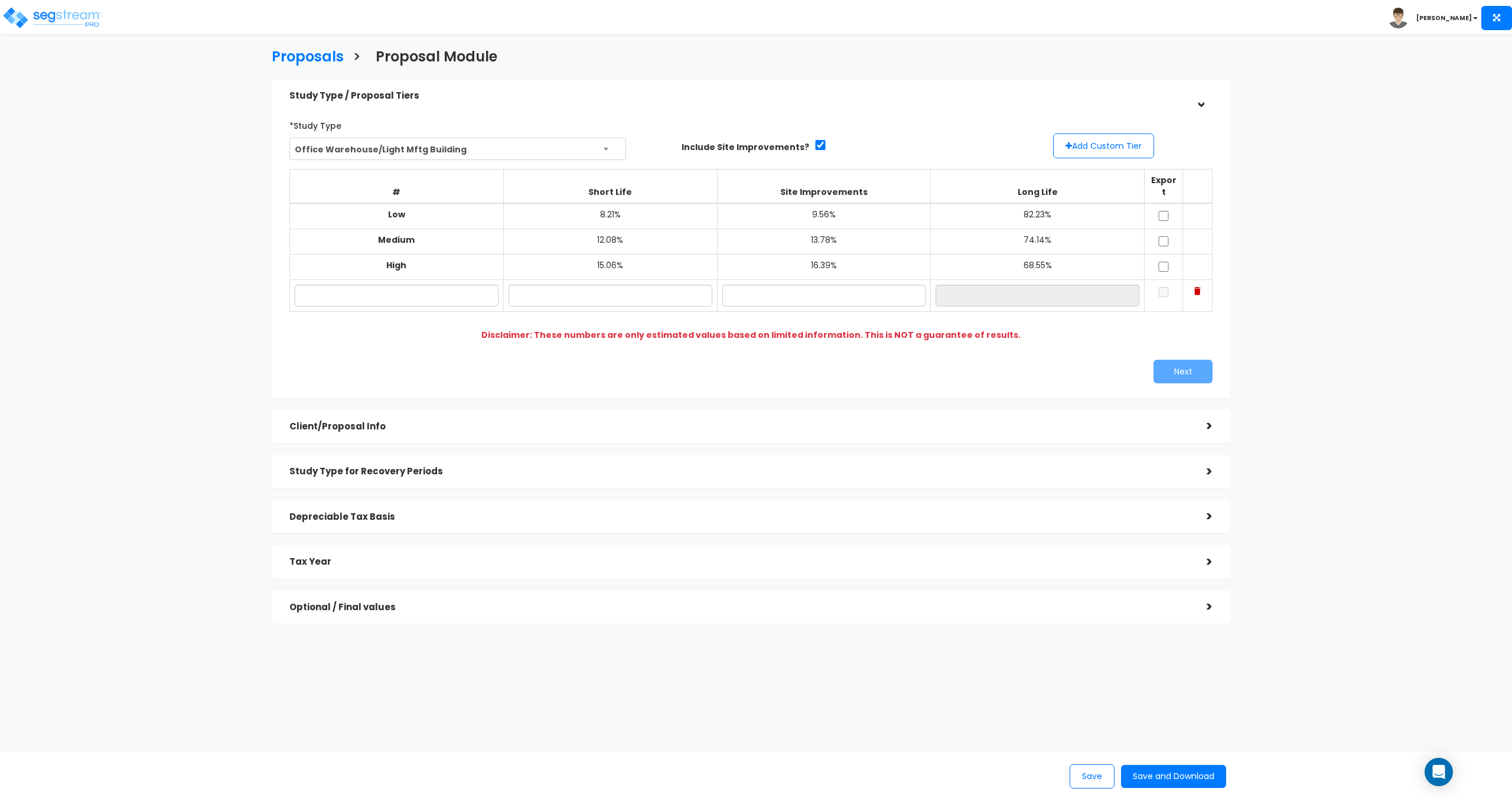
click at [1198, 287] on img at bounding box center [1198, 291] width 7 height 8
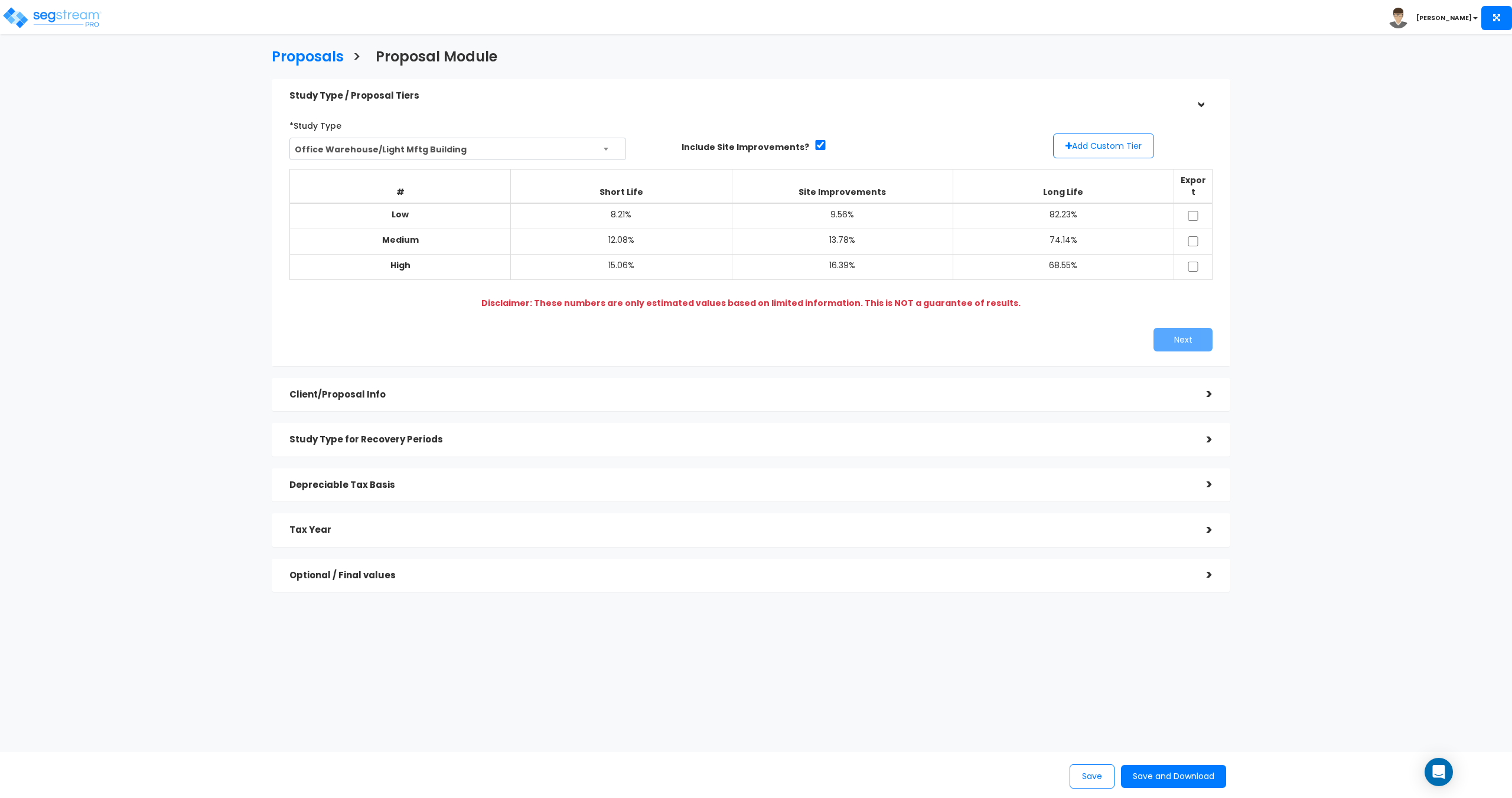
click at [1184, 341] on div "*Study Type Office Warehouse/Light Mftg Building Assisted/Senior Living Auto Re…" at bounding box center [751, 233] width 941 height 247
click at [600, 384] on div "Client/Proposal Info" at bounding box center [739, 394] width 900 height 21
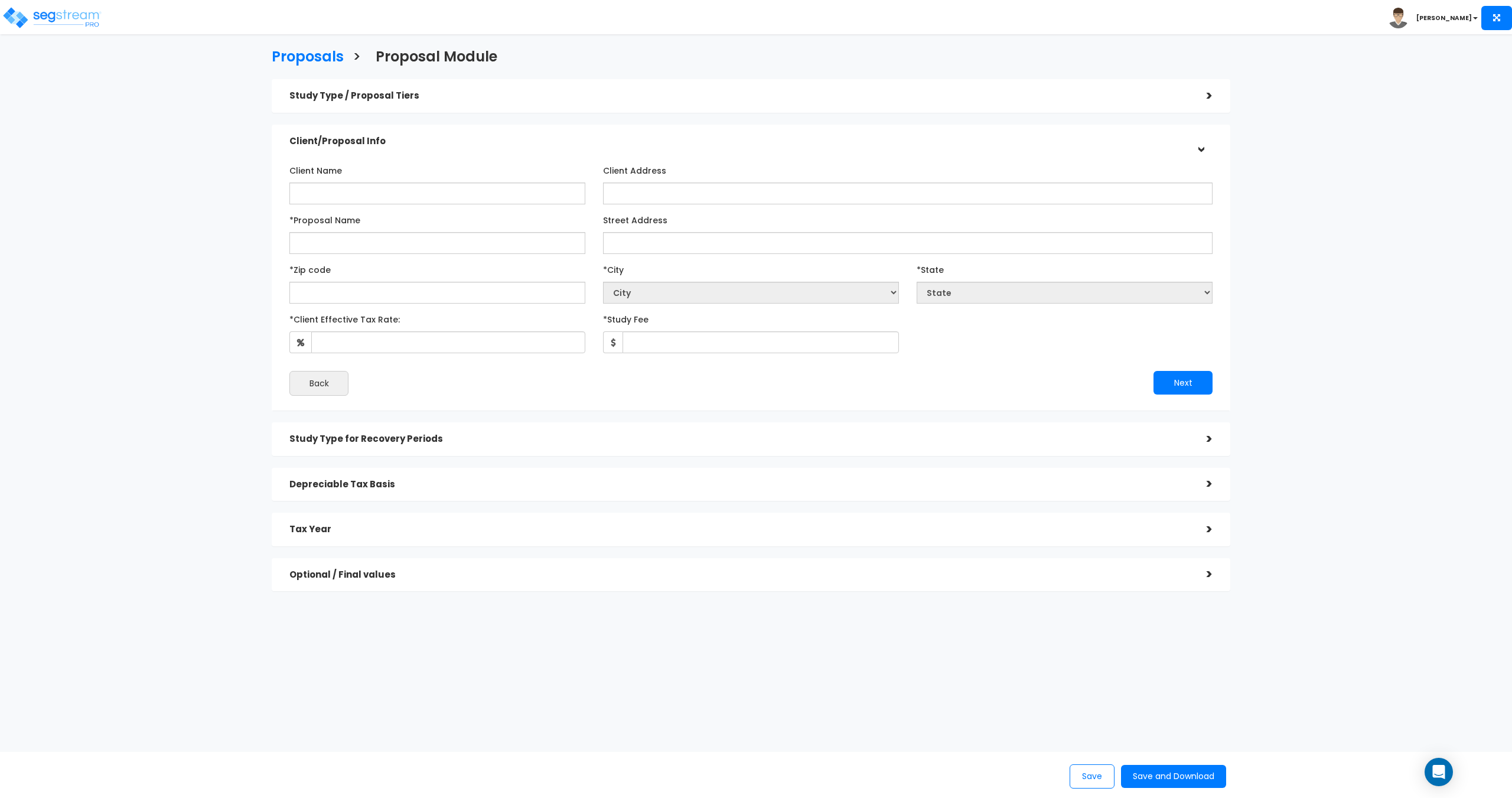
click at [445, 425] on div "Study Type for Recovery Periods >" at bounding box center [751, 439] width 958 height 33
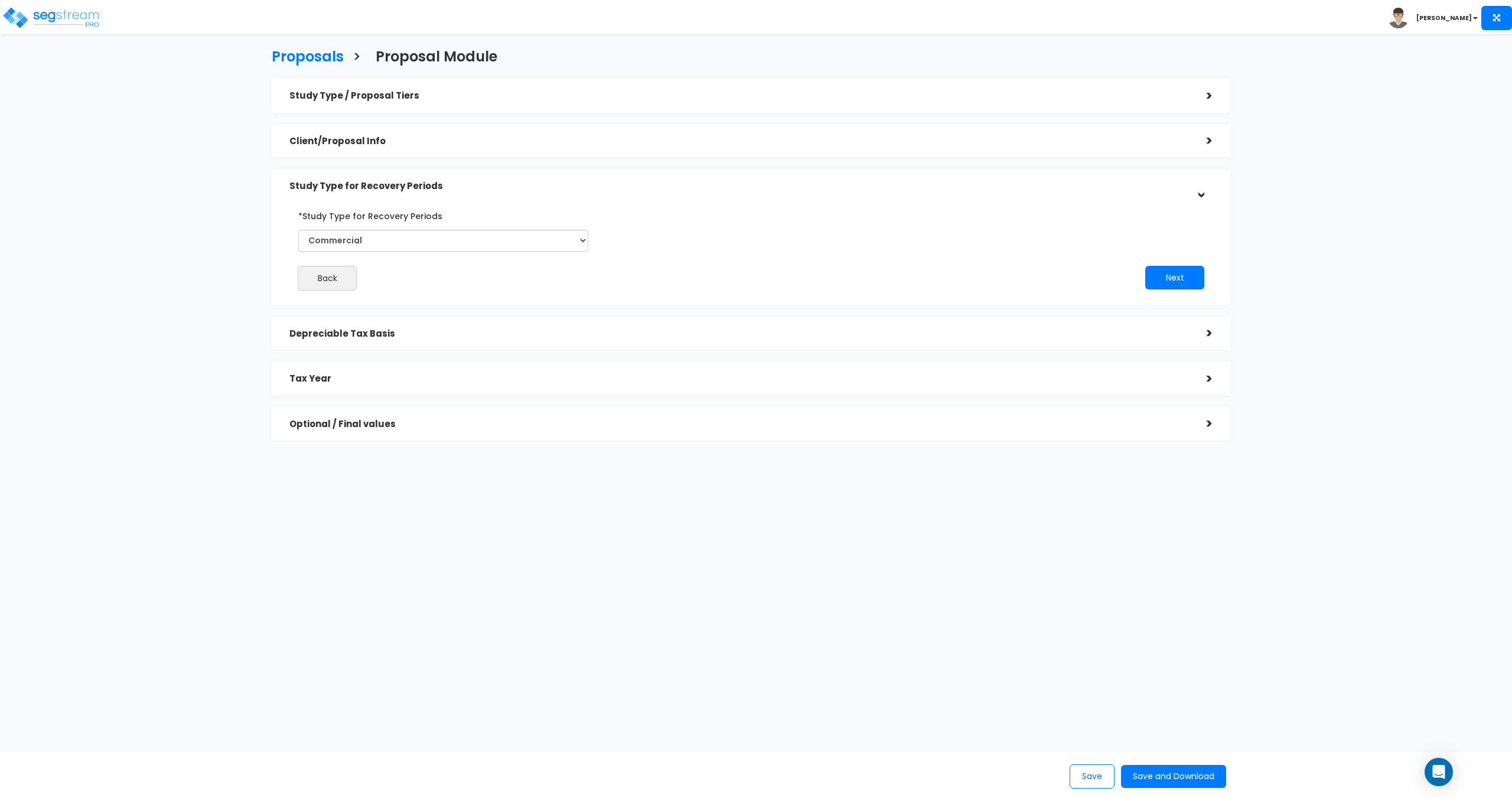
click at [355, 93] on h5 "Study Type / Proposal Tiers" at bounding box center [739, 96] width 900 height 10
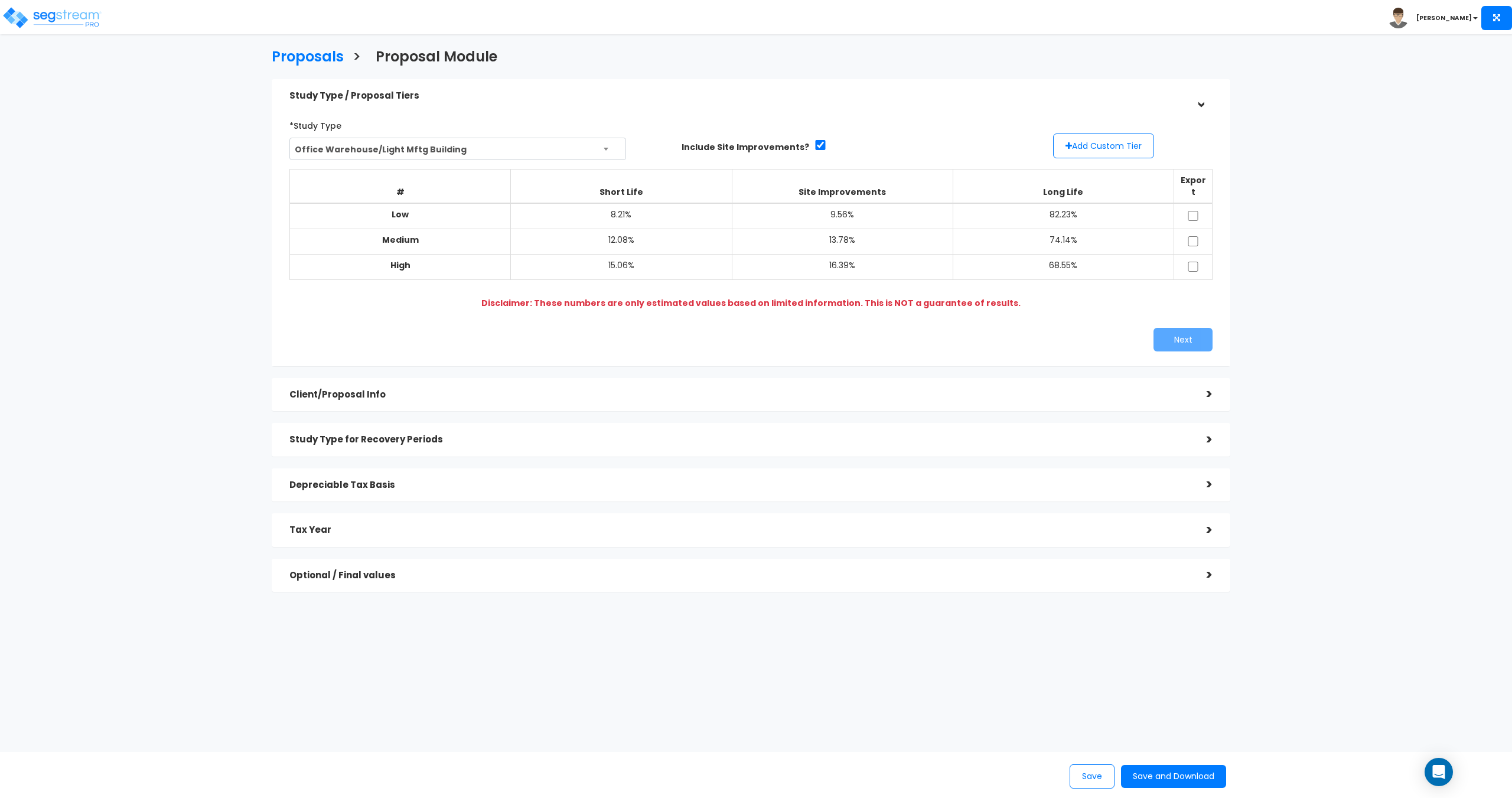
click at [41, 34] on html "Toggle navigation [PERSON_NAME] x" at bounding box center [756, 372] width 1512 height 744
click at [54, 19] on img at bounding box center [52, 17] width 100 height 23
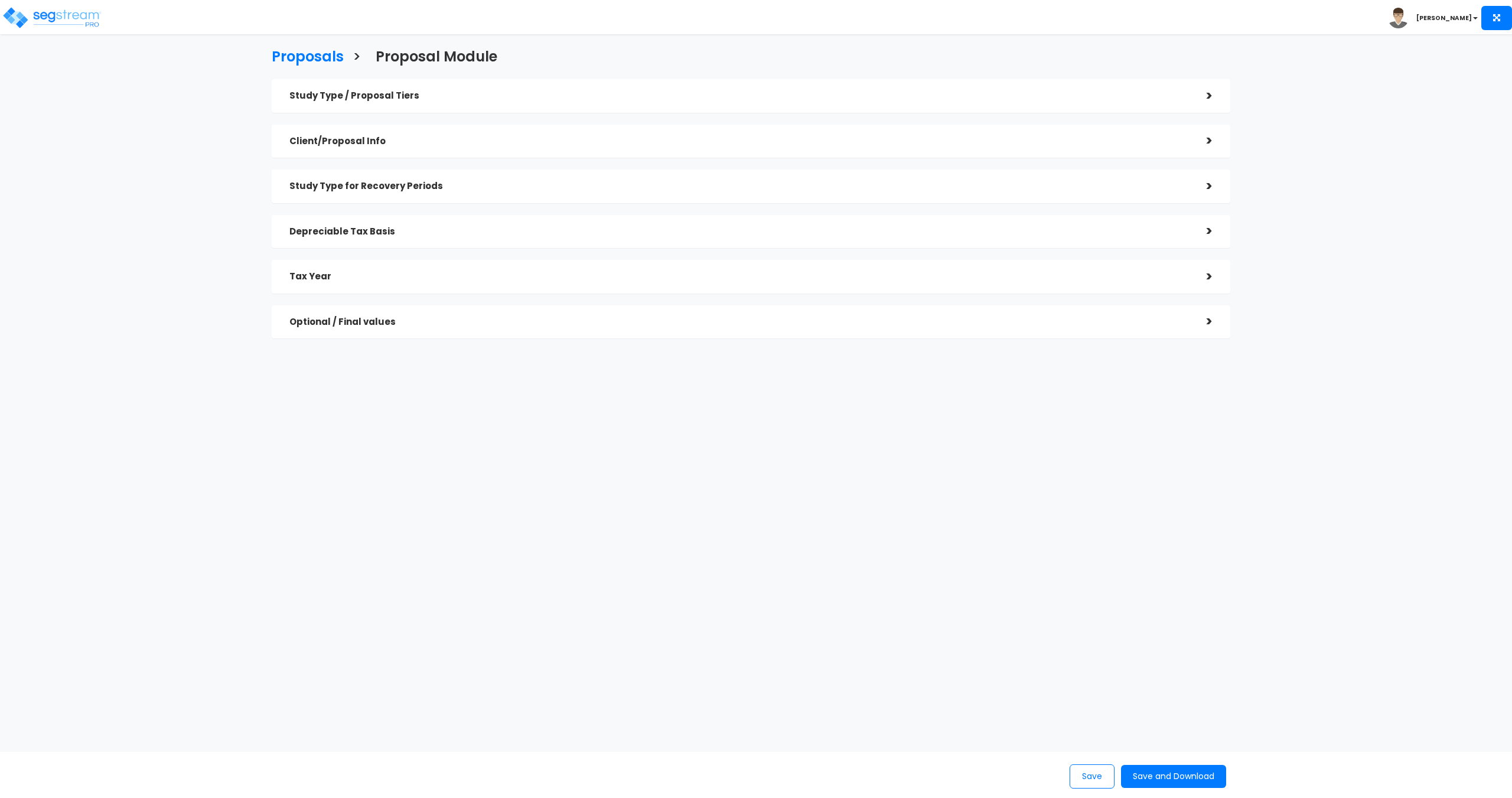
checkbox input "true"
